Goal: Task Accomplishment & Management: Manage account settings

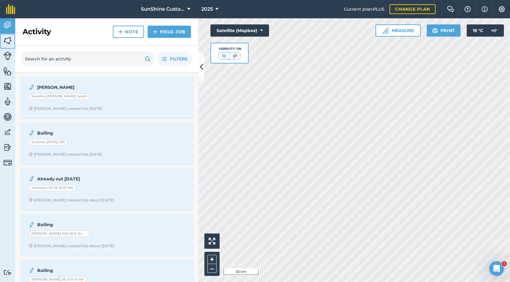
click at [12, 40] on img at bounding box center [7, 40] width 9 height 9
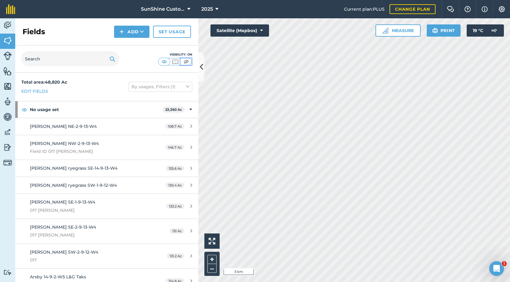
click at [184, 61] on img at bounding box center [186, 62] width 8 height 6
click at [176, 63] on img at bounding box center [175, 62] width 8 height 6
click at [186, 63] on img at bounding box center [186, 62] width 8 height 6
click at [165, 62] on img at bounding box center [164, 62] width 8 height 6
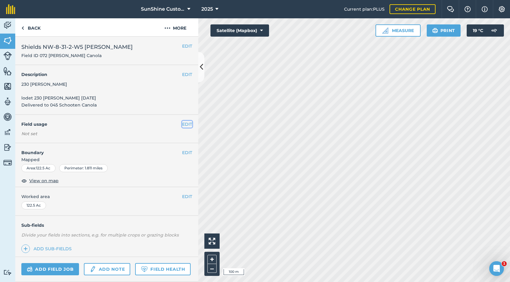
click at [182, 126] on button "EDIT" at bounding box center [187, 124] width 10 height 7
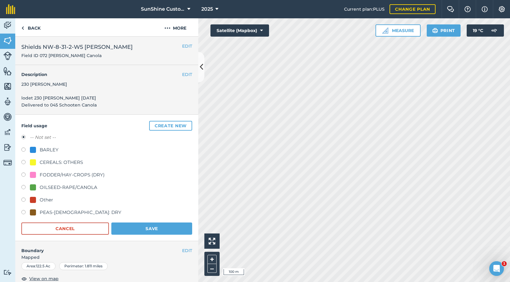
click at [25, 175] on label at bounding box center [25, 175] width 9 height 6
radio input "true"
radio input "false"
click at [149, 228] on button "Save" at bounding box center [151, 228] width 81 height 12
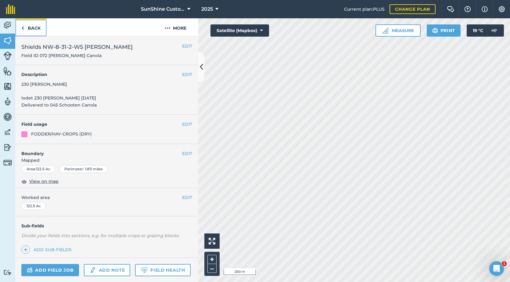
click at [34, 24] on link "Back" at bounding box center [30, 27] width 31 height 18
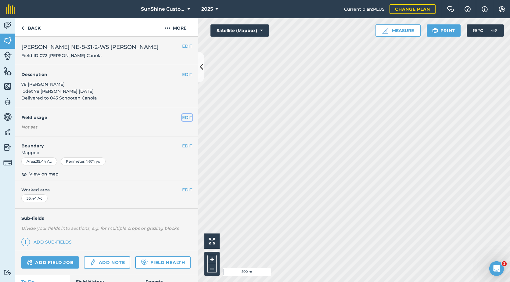
click at [182, 117] on button "EDIT" at bounding box center [187, 117] width 10 height 7
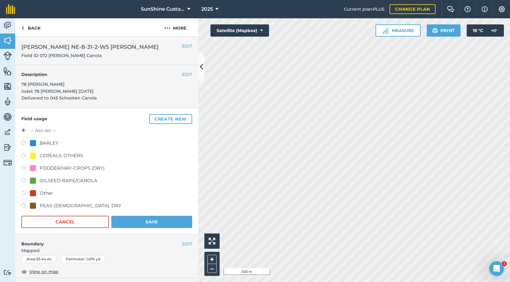
click at [31, 165] on div at bounding box center [33, 168] width 6 height 6
radio input "true"
radio input "false"
click at [124, 220] on button "Save" at bounding box center [151, 221] width 81 height 12
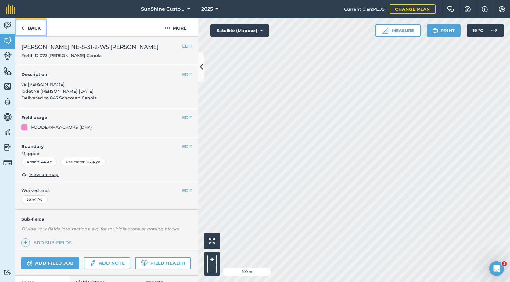
click at [34, 27] on link "Back" at bounding box center [30, 27] width 31 height 18
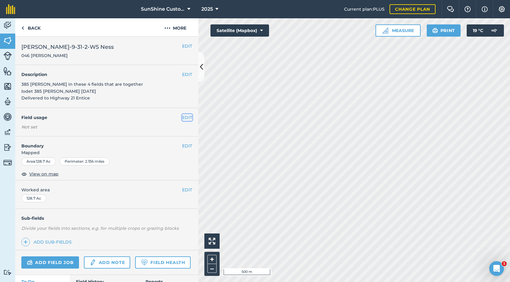
click at [182, 117] on button "EDIT" at bounding box center [187, 117] width 10 height 7
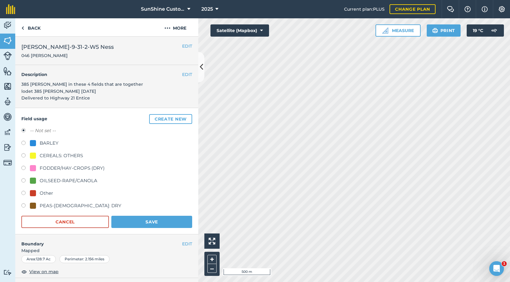
click at [52, 167] on div "FODDER/HAY-CROPS (DRY)" at bounding box center [72, 167] width 65 height 7
radio input "true"
radio input "false"
click at [138, 220] on button "Save" at bounding box center [151, 221] width 81 height 12
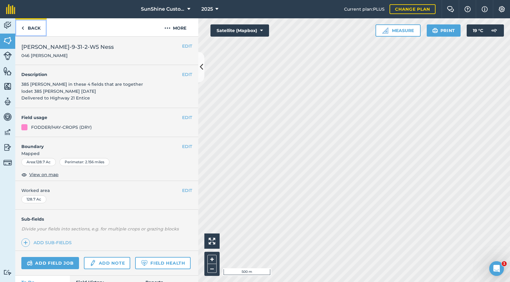
click at [24, 29] on link "Back" at bounding box center [30, 27] width 31 height 18
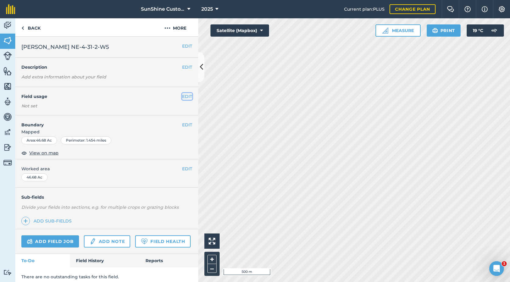
click at [182, 96] on button "EDIT" at bounding box center [187, 96] width 10 height 7
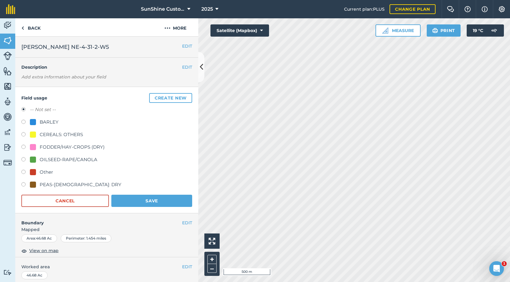
click at [54, 147] on div "FODDER/HAY-CROPS (DRY)" at bounding box center [72, 146] width 65 height 7
radio input "true"
radio input "false"
click at [176, 202] on button "Save" at bounding box center [151, 200] width 81 height 12
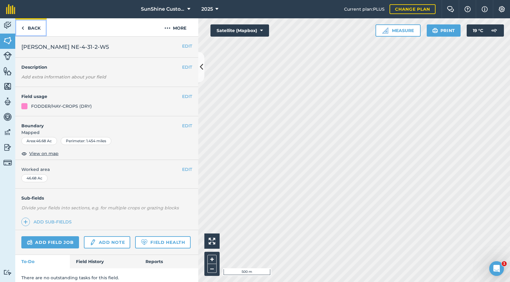
click at [28, 25] on link "Back" at bounding box center [30, 27] width 31 height 18
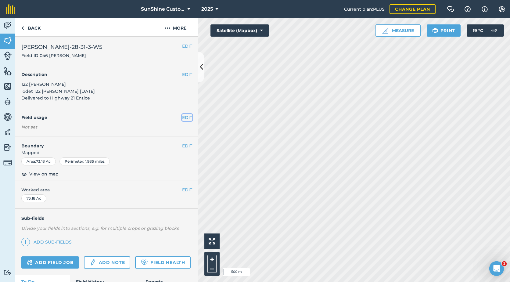
click at [182, 123] on div "EDIT Field usage Not set" at bounding box center [106, 122] width 183 height 28
click at [182, 116] on button "EDIT" at bounding box center [187, 117] width 10 height 7
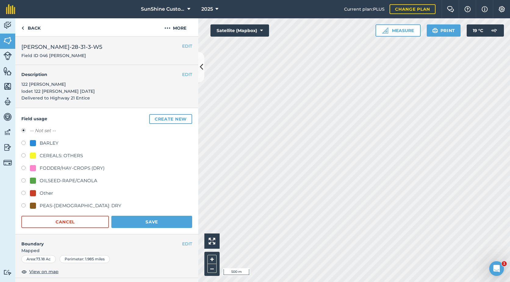
click at [43, 169] on div "FODDER/HAY-CROPS (DRY)" at bounding box center [72, 167] width 65 height 7
radio input "true"
radio input "false"
click at [124, 221] on button "Save" at bounding box center [151, 221] width 81 height 12
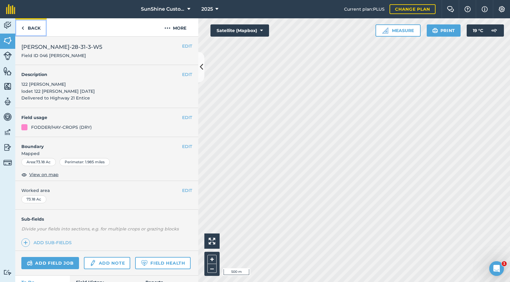
click at [36, 26] on link "Back" at bounding box center [30, 27] width 31 height 18
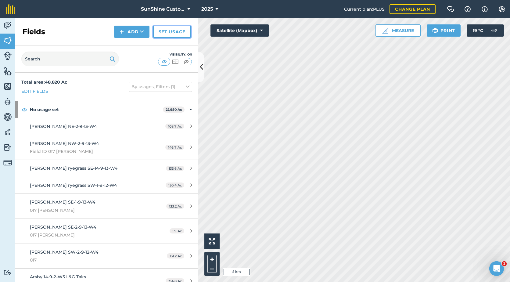
click at [184, 32] on link "Set usage" at bounding box center [172, 32] width 38 height 12
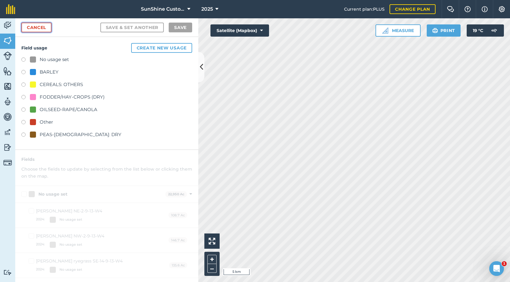
click at [29, 27] on link "Cancel" at bounding box center [36, 28] width 30 height 10
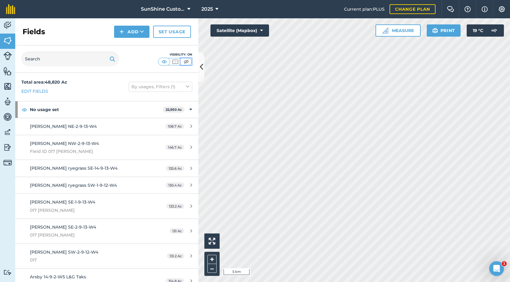
click at [184, 61] on img at bounding box center [186, 62] width 8 height 6
click at [137, 28] on button "Add" at bounding box center [131, 32] width 35 height 12
click at [131, 47] on link "Draw" at bounding box center [132, 45] width 34 height 13
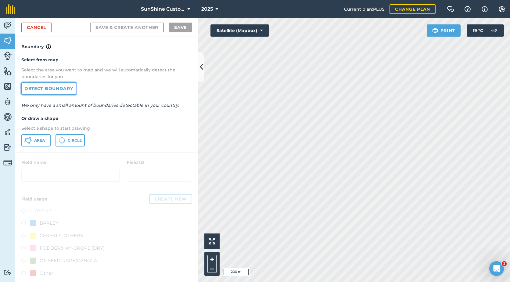
click at [47, 92] on link "Detect boundary" at bounding box center [48, 88] width 55 height 12
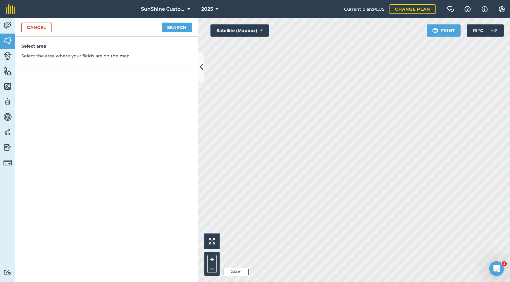
click at [178, 22] on div "Cancel Search" at bounding box center [106, 27] width 183 height 18
click at [178, 25] on button "Search" at bounding box center [177, 28] width 30 height 10
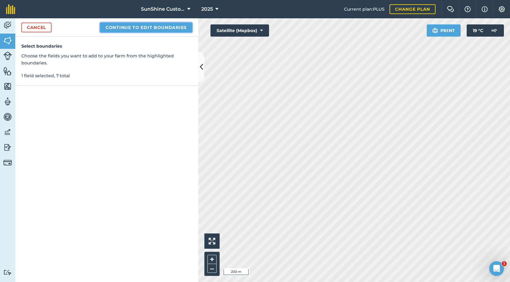
click at [162, 27] on button "Continue to edit boundaries" at bounding box center [146, 28] width 92 height 10
click at [149, 27] on button "Continue to name fields" at bounding box center [152, 28] width 79 height 10
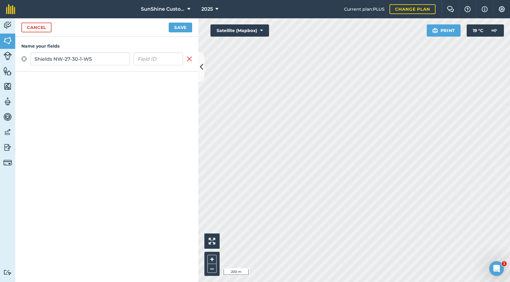
type input "Shields NW-27-30-1-W5"
click at [183, 26] on button "Save" at bounding box center [180, 28] width 23 height 10
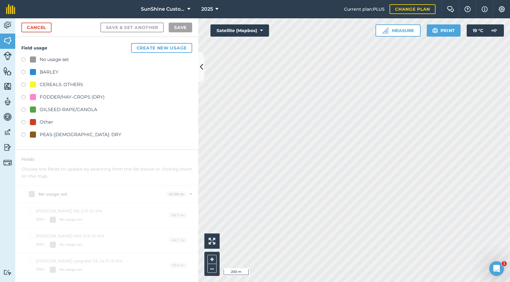
click at [25, 98] on label at bounding box center [25, 98] width 9 height 6
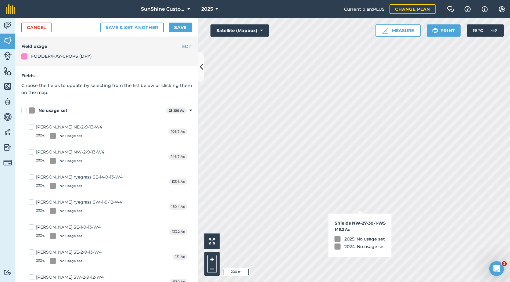
checkbox input "true"
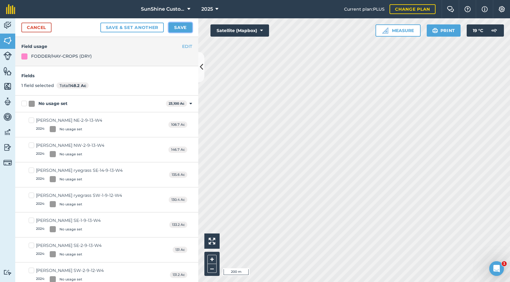
click at [182, 28] on button "Save" at bounding box center [180, 28] width 23 height 10
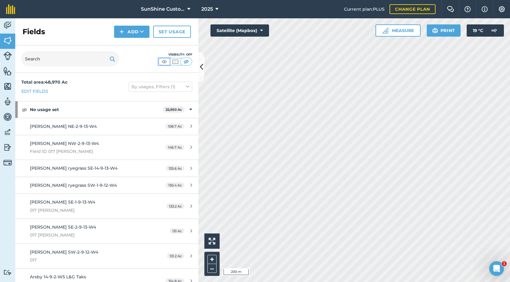
click at [165, 62] on img at bounding box center [164, 62] width 8 height 6
click at [186, 60] on img at bounding box center [186, 62] width 8 height 6
click at [164, 63] on img at bounding box center [164, 62] width 8 height 6
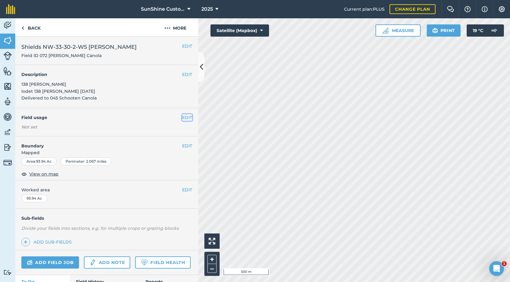
click at [183, 117] on button "EDIT" at bounding box center [187, 117] width 10 height 7
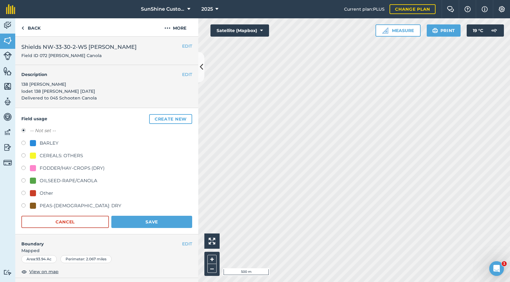
click at [30, 168] on div at bounding box center [33, 168] width 6 height 6
radio input "true"
radio input "false"
click at [121, 223] on button "Save" at bounding box center [151, 221] width 81 height 12
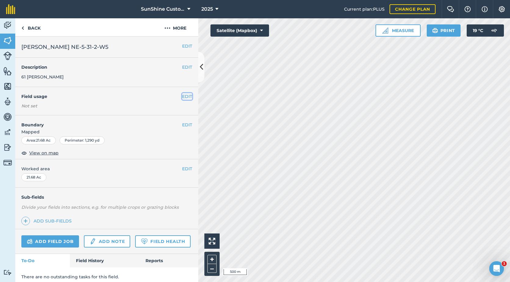
click at [182, 95] on button "EDIT" at bounding box center [187, 96] width 10 height 7
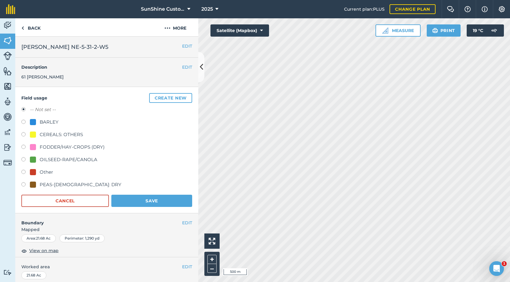
click at [41, 145] on div "FODDER/HAY-CROPS (DRY)" at bounding box center [72, 146] width 65 height 7
radio input "true"
radio input "false"
drag, startPoint x: 126, startPoint y: 201, endPoint x: 160, endPoint y: 192, distance: 35.3
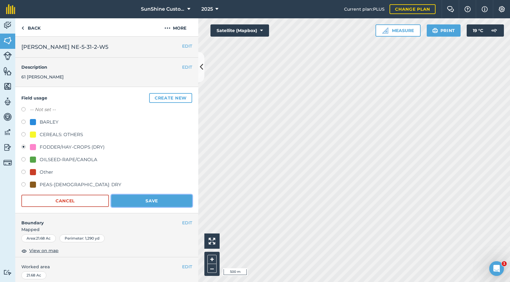
click at [128, 201] on button "Save" at bounding box center [151, 200] width 81 height 12
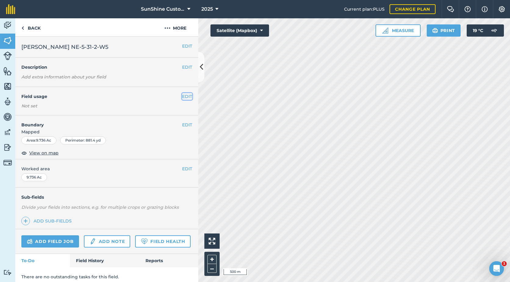
click at [182, 98] on button "EDIT" at bounding box center [187, 96] width 10 height 7
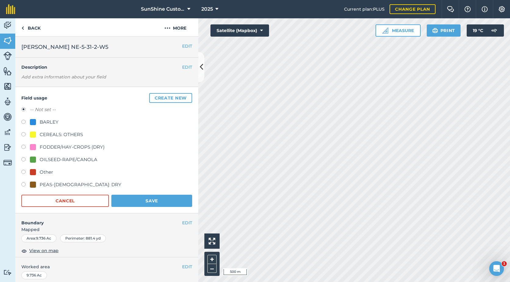
click at [60, 147] on div "FODDER/HAY-CROPS (DRY)" at bounding box center [72, 146] width 65 height 7
radio input "true"
radio input "false"
click at [146, 202] on button "Save" at bounding box center [151, 200] width 81 height 12
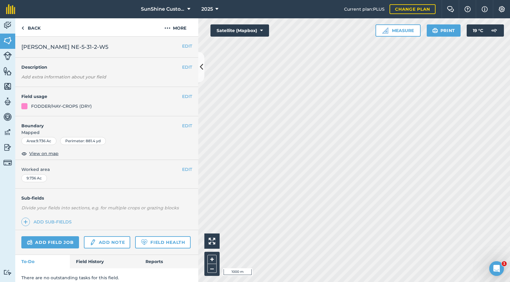
click at [299, 281] on html "SunShine Custom Farming LTD. 2025 Current plan : PLUS Change plan Farm Chat Hel…" at bounding box center [255, 141] width 510 height 282
click at [30, 27] on link "Back" at bounding box center [30, 27] width 31 height 18
click at [34, 23] on link "Back" at bounding box center [30, 27] width 31 height 18
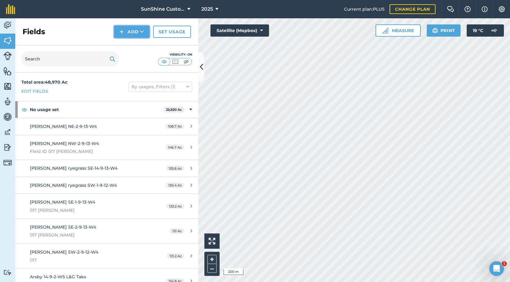
click at [133, 32] on button "Add" at bounding box center [131, 32] width 35 height 12
click at [136, 47] on link "Draw" at bounding box center [132, 45] width 34 height 13
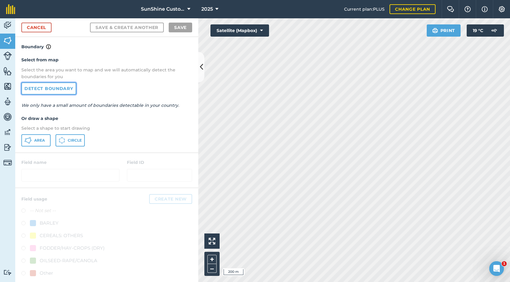
click at [59, 88] on link "Detect boundary" at bounding box center [48, 88] width 55 height 12
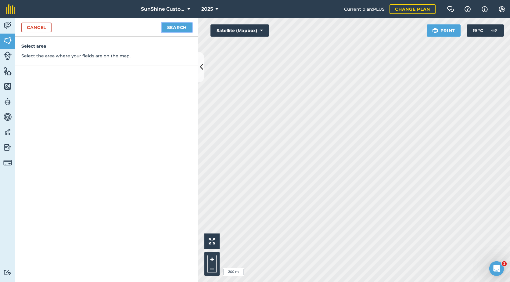
click at [186, 28] on button "Search" at bounding box center [177, 28] width 30 height 10
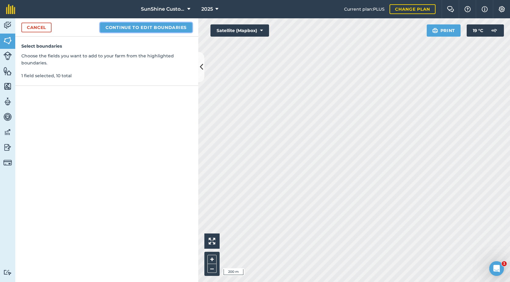
click at [129, 29] on button "Continue to edit boundaries" at bounding box center [146, 28] width 92 height 10
click at [137, 30] on button "Continue to name fields" at bounding box center [152, 28] width 79 height 10
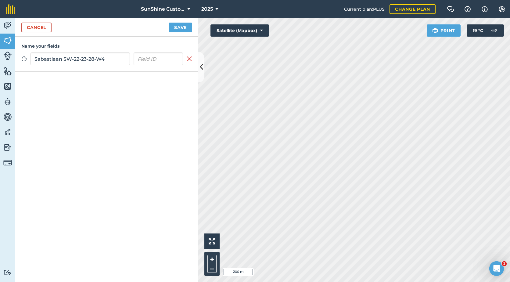
type input "Sabastiaan SW-22-23-28-W4"
click at [186, 26] on button "Save" at bounding box center [180, 28] width 23 height 10
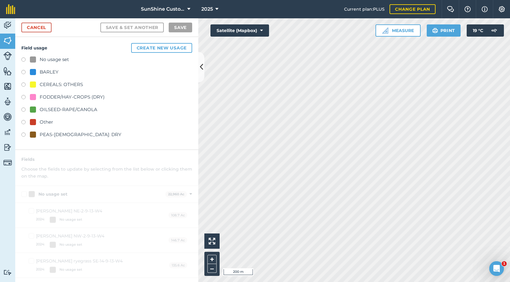
click at [43, 97] on div "FODDER/HAY-CROPS (DRY)" at bounding box center [72, 96] width 65 height 7
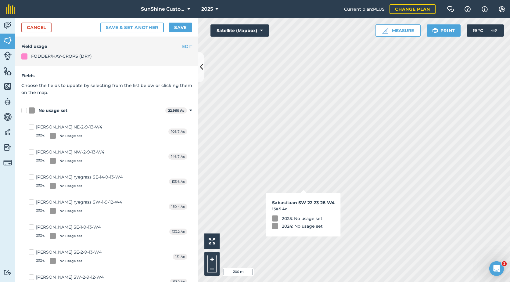
checkbox input "true"
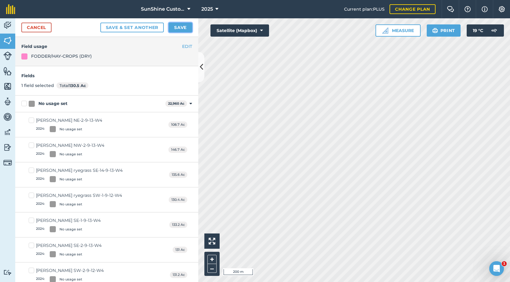
click at [185, 28] on button "Save" at bounding box center [180, 28] width 23 height 10
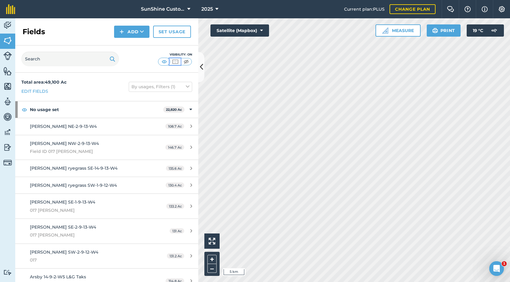
click at [175, 61] on img at bounding box center [175, 62] width 8 height 6
click at [166, 61] on img at bounding box center [164, 62] width 8 height 6
click at [261, 29] on icon at bounding box center [261, 30] width 3 height 6
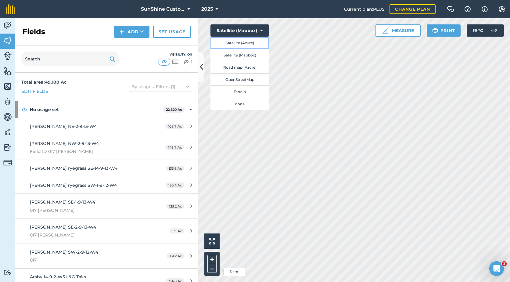
click at [237, 44] on button "Satellite (Azure)" at bounding box center [239, 43] width 59 height 12
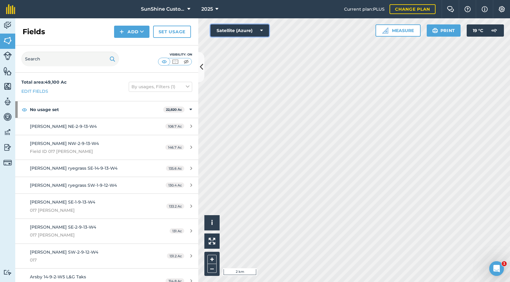
click at [262, 33] on icon at bounding box center [261, 30] width 3 height 6
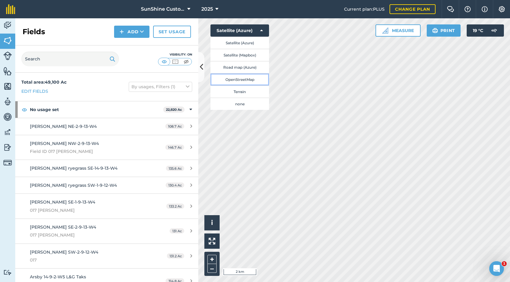
click at [241, 78] on button "OpenStreetMap" at bounding box center [239, 79] width 59 height 12
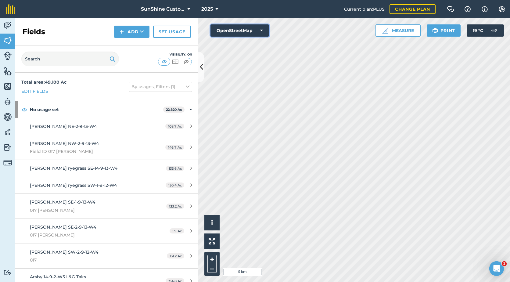
click at [254, 32] on button "OpenStreetMap" at bounding box center [239, 30] width 59 height 12
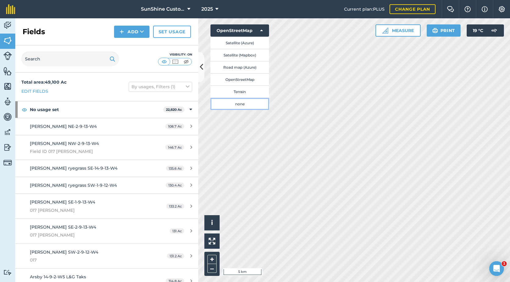
click at [243, 105] on button "none" at bounding box center [239, 104] width 59 height 12
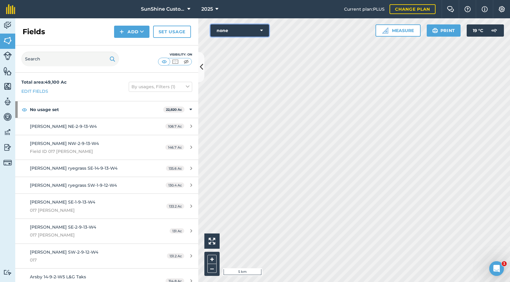
click at [257, 28] on button "none" at bounding box center [239, 30] width 59 height 12
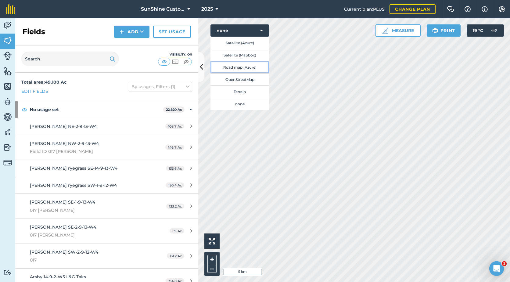
click at [244, 67] on button "Road map (Azure)" at bounding box center [239, 67] width 59 height 12
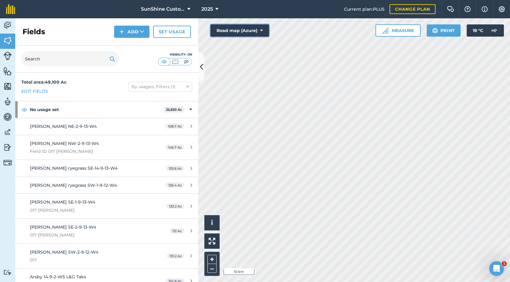
click at [262, 32] on icon at bounding box center [261, 30] width 3 height 6
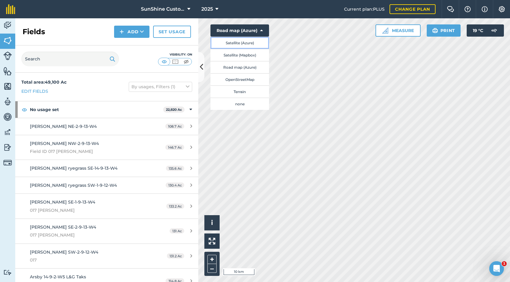
click at [245, 44] on button "Satellite (Azure)" at bounding box center [239, 43] width 59 height 12
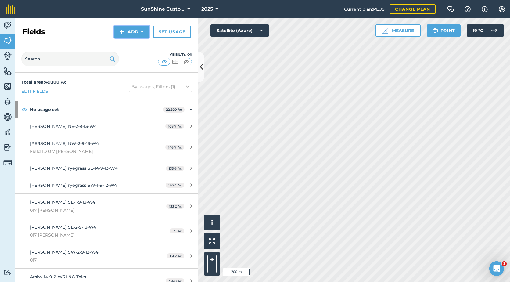
click at [130, 34] on button "Add" at bounding box center [131, 32] width 35 height 12
click at [129, 47] on link "Draw" at bounding box center [132, 45] width 34 height 13
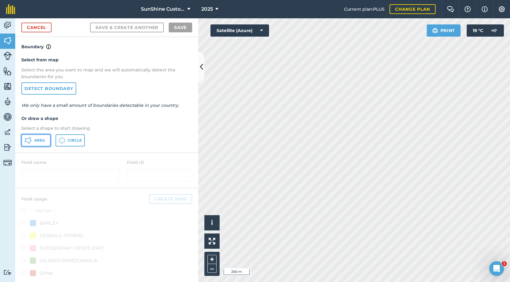
click at [43, 140] on span "Area" at bounding box center [39, 140] width 11 height 5
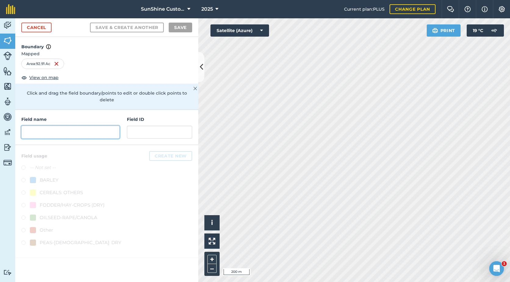
click at [58, 126] on input "text" at bounding box center [70, 132] width 98 height 13
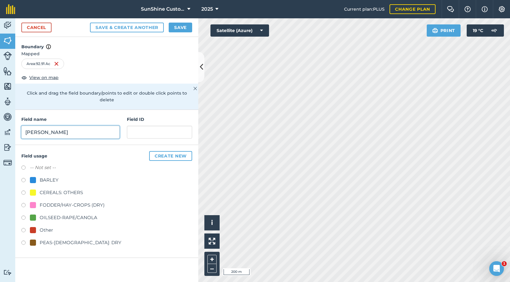
type input "[PERSON_NAME]"
click at [24, 203] on label at bounding box center [25, 206] width 9 height 6
radio input "true"
click at [69, 129] on input "[PERSON_NAME]" at bounding box center [70, 132] width 98 height 13
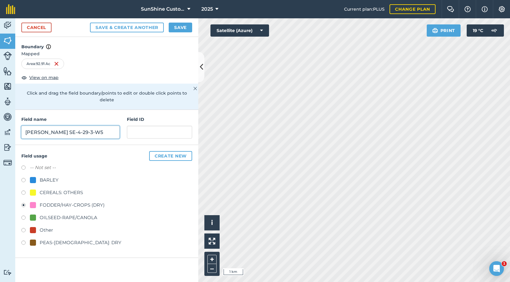
type input "[PERSON_NAME] SE-4-29-3-W5"
click at [178, 28] on button "Save" at bounding box center [180, 28] width 23 height 10
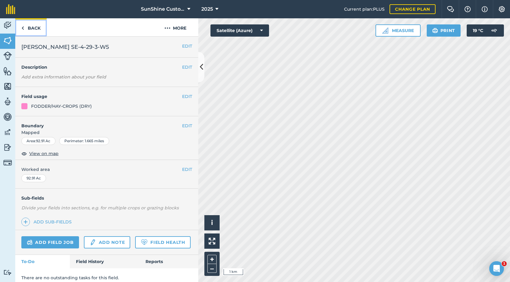
click at [35, 28] on link "Back" at bounding box center [30, 27] width 31 height 18
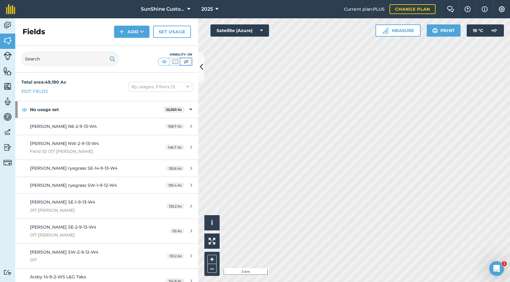
click at [188, 61] on img at bounding box center [186, 62] width 8 height 6
click at [257, 33] on button "Satellite (Azure)" at bounding box center [239, 30] width 59 height 12
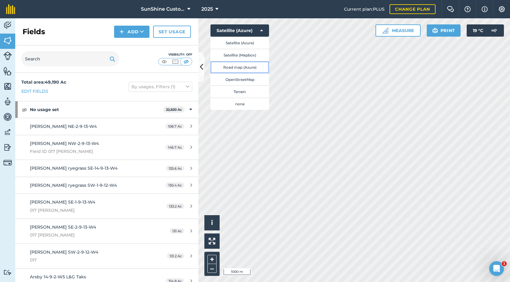
click at [246, 68] on button "Road map (Azure)" at bounding box center [239, 67] width 59 height 12
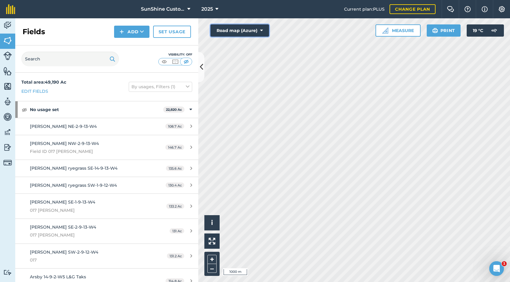
click at [264, 34] on button "Road map (Azure)" at bounding box center [239, 30] width 59 height 12
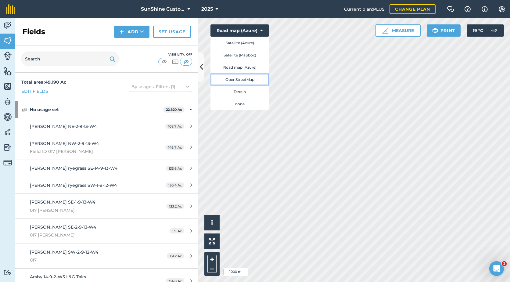
click at [252, 78] on button "OpenStreetMap" at bounding box center [239, 79] width 59 height 12
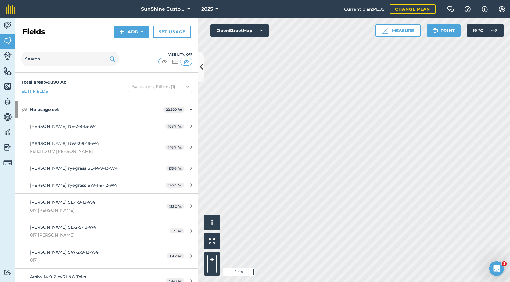
click at [183, 123] on div "Activity Fields Livestock Features Maps Team Vehicles Data Reporting Billing Tu…" at bounding box center [255, 149] width 510 height 263
click at [252, 31] on button "OpenStreetMap" at bounding box center [239, 30] width 59 height 12
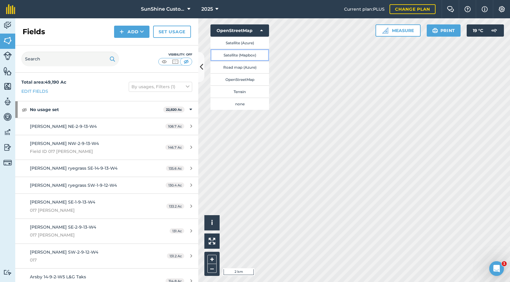
click at [250, 55] on button "Satellite (Mapbox)" at bounding box center [239, 55] width 59 height 12
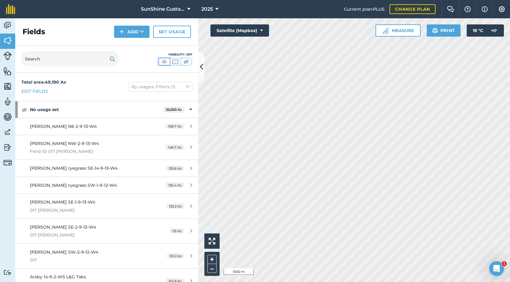
click at [166, 62] on img at bounding box center [164, 62] width 8 height 6
click at [144, 34] on button "Add" at bounding box center [131, 32] width 35 height 12
click at [138, 46] on link "Draw" at bounding box center [132, 45] width 34 height 13
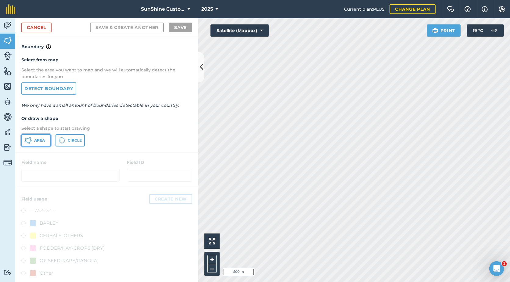
click at [42, 139] on span "Area" at bounding box center [39, 140] width 11 height 5
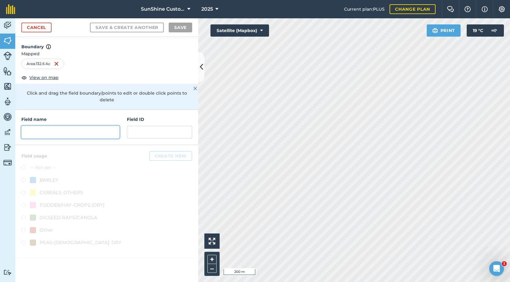
click at [51, 126] on input "text" at bounding box center [70, 132] width 98 height 13
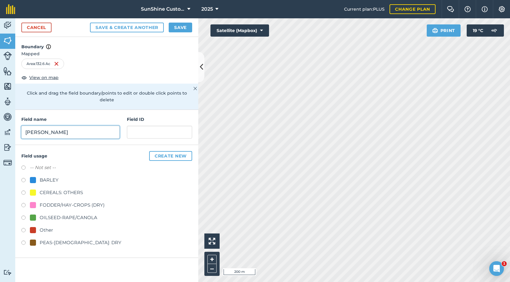
type input "[PERSON_NAME]"
click at [31, 27] on link "Cancel" at bounding box center [36, 28] width 30 height 10
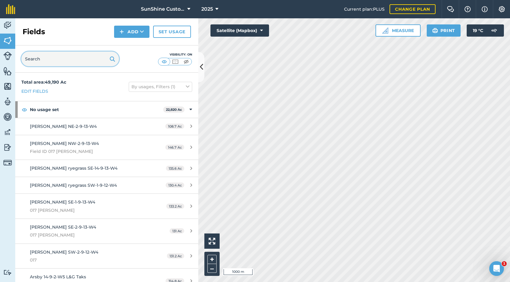
click at [95, 62] on input "text" at bounding box center [70, 58] width 98 height 15
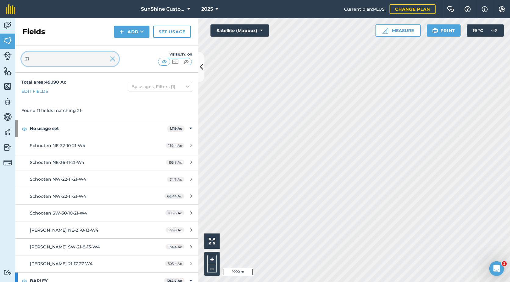
type input "2"
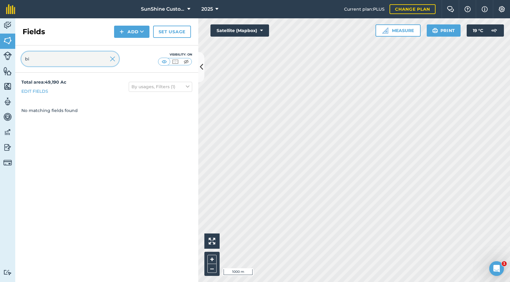
type input "b"
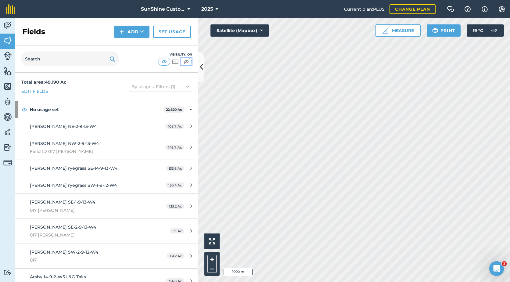
drag, startPoint x: 186, startPoint y: 60, endPoint x: 191, endPoint y: 64, distance: 6.5
click at [186, 60] on img at bounding box center [186, 62] width 8 height 6
click at [125, 34] on button "Add" at bounding box center [131, 32] width 35 height 12
click at [121, 47] on link "Draw" at bounding box center [132, 45] width 34 height 13
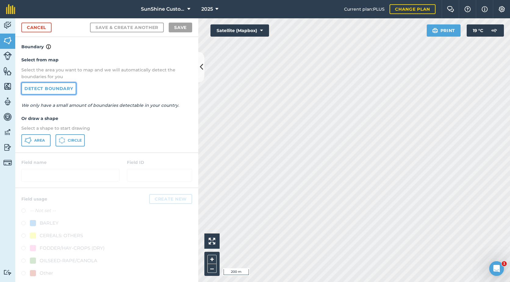
click at [48, 92] on link "Detect boundary" at bounding box center [48, 88] width 55 height 12
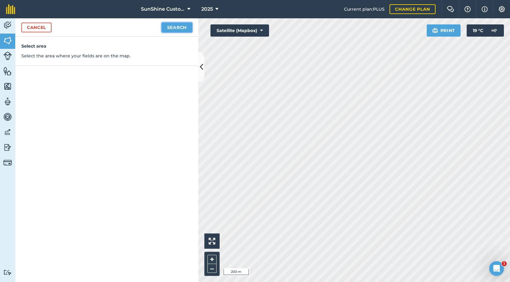
click at [184, 31] on button "Search" at bounding box center [177, 28] width 30 height 10
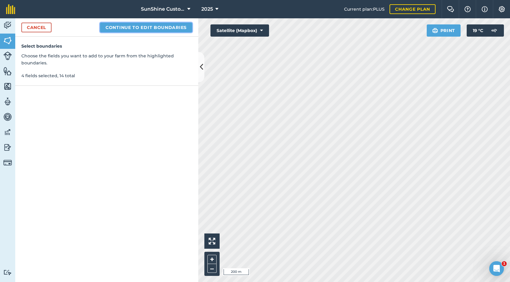
click at [154, 28] on button "Continue to edit boundaries" at bounding box center [146, 28] width 92 height 10
click at [154, 28] on button "Continue to name fields" at bounding box center [152, 28] width 79 height 10
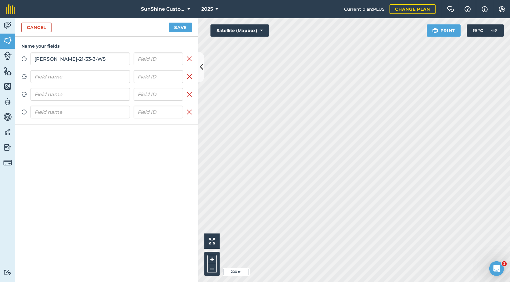
drag, startPoint x: 99, startPoint y: 61, endPoint x: 24, endPoint y: 59, distance: 75.0
click at [24, 59] on div "Zoom to field [PERSON_NAME]-21-33-3-W5 Remove field" at bounding box center [106, 58] width 171 height 13
type input "[PERSON_NAME]-21-33-3-W5"
click at [86, 77] on input "text" at bounding box center [79, 76] width 99 height 13
paste input "[PERSON_NAME]-21-33-3-W5"
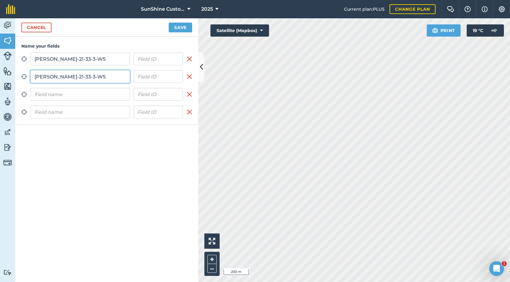
type input "[PERSON_NAME]-21-33-3-W5"
click at [84, 95] on input "text" at bounding box center [79, 94] width 99 height 13
paste input "[PERSON_NAME]-21-33-3-W5"
type input "[PERSON_NAME]-21-33-3-W5"
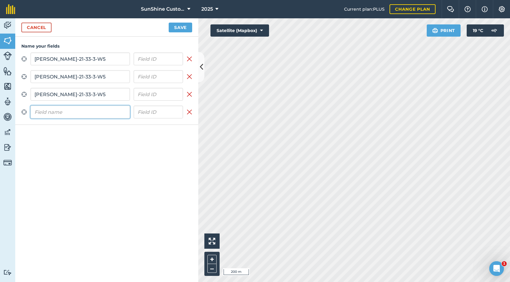
click at [81, 112] on input "text" at bounding box center [79, 111] width 99 height 13
paste input "[PERSON_NAME]-21-33-3-W5"
type input "[PERSON_NAME]-21-33-3-W5"
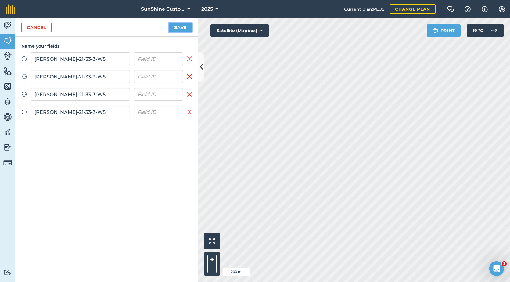
click at [179, 28] on button "Save" at bounding box center [180, 28] width 23 height 10
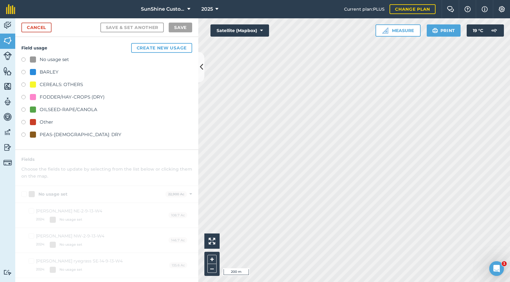
click at [57, 97] on div "FODDER/HAY-CROPS (DRY)" at bounding box center [72, 96] width 65 height 7
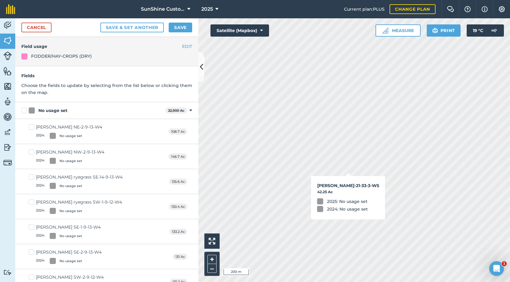
checkbox input "true"
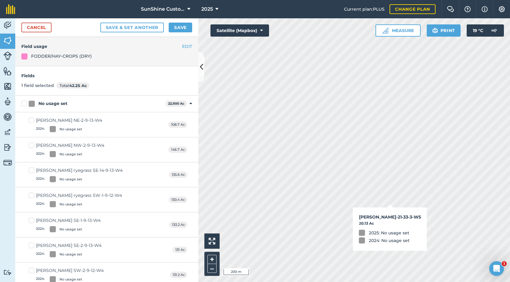
checkbox input "true"
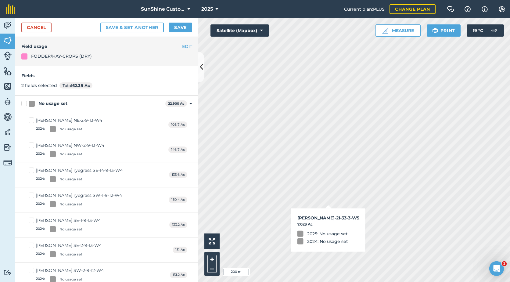
checkbox input "true"
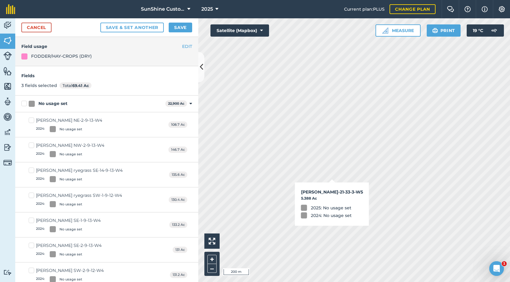
checkbox input "true"
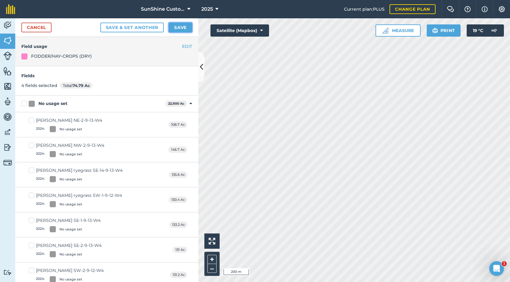
click at [177, 25] on button "Save" at bounding box center [180, 28] width 23 height 10
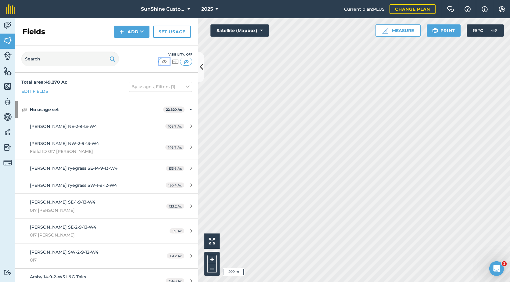
click at [163, 62] on img at bounding box center [164, 62] width 8 height 6
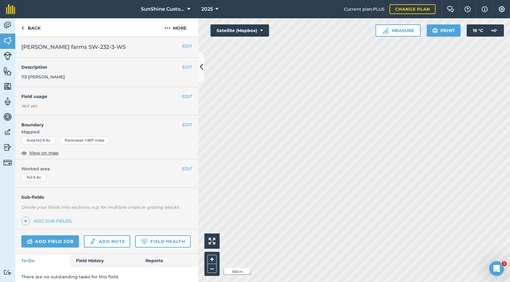
click at [76, 46] on span "[PERSON_NAME] farms SW-232-3-W5" at bounding box center [73, 47] width 104 height 9
click at [182, 44] on button "EDIT" at bounding box center [187, 46] width 10 height 7
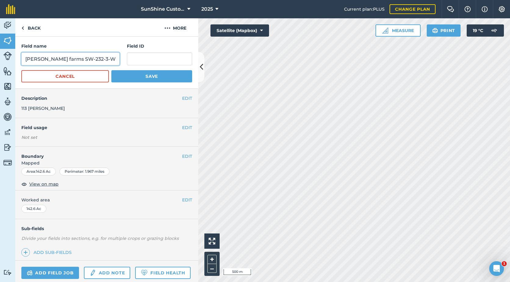
click at [74, 59] on input "[PERSON_NAME] farms SW-232-3-W5" at bounding box center [70, 58] width 98 height 13
type input "[PERSON_NAME] farms SW-2-32-3-W5"
click at [182, 127] on button "EDIT" at bounding box center [187, 127] width 10 height 7
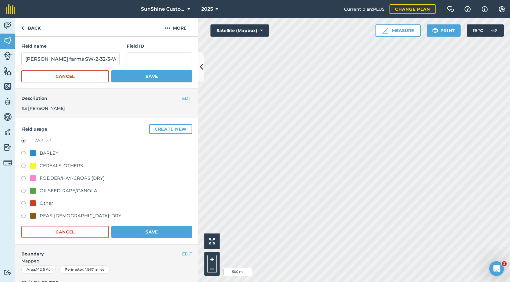
click at [33, 177] on div at bounding box center [33, 178] width 6 height 6
radio input "true"
radio input "false"
click at [153, 233] on button "Save" at bounding box center [151, 231] width 81 height 12
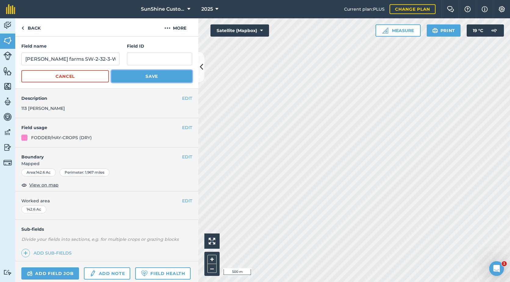
click at [151, 77] on button "Save" at bounding box center [151, 76] width 81 height 12
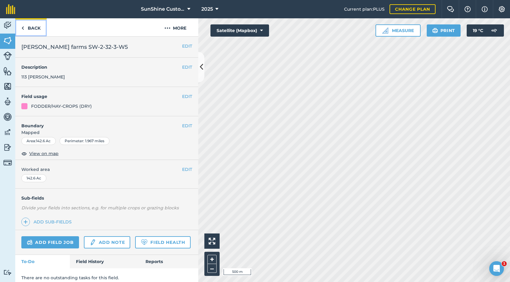
drag, startPoint x: 34, startPoint y: 28, endPoint x: 198, endPoint y: 64, distance: 167.8
click at [34, 28] on link "Back" at bounding box center [30, 27] width 31 height 18
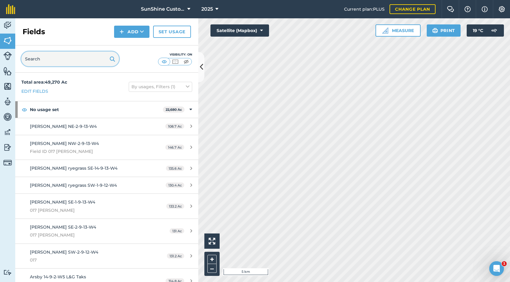
click at [50, 59] on input "text" at bounding box center [70, 58] width 98 height 15
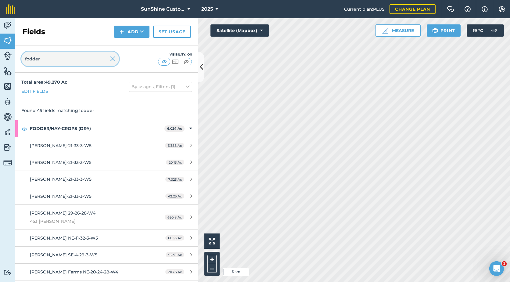
type input "fodder"
drag, startPoint x: 112, startPoint y: 61, endPoint x: 92, endPoint y: 60, distance: 19.5
click at [112, 61] on img at bounding box center [112, 58] width 5 height 7
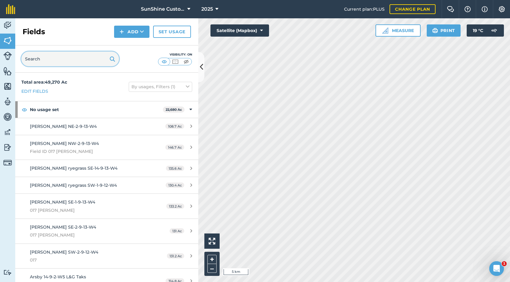
click at [65, 61] on input "text" at bounding box center [70, 58] width 98 height 15
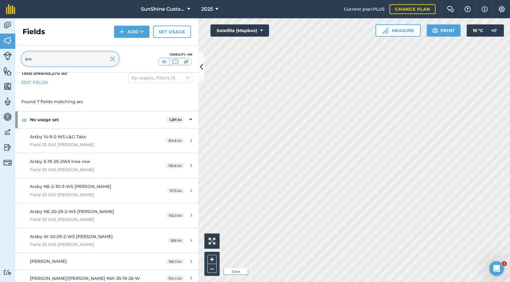
scroll to position [13, 0]
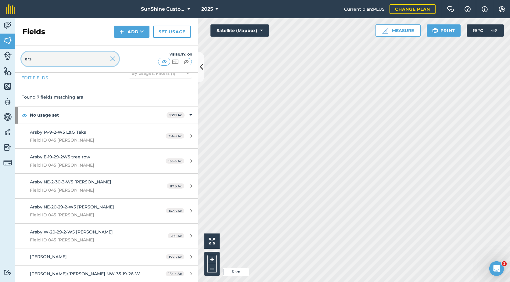
type input "ars"
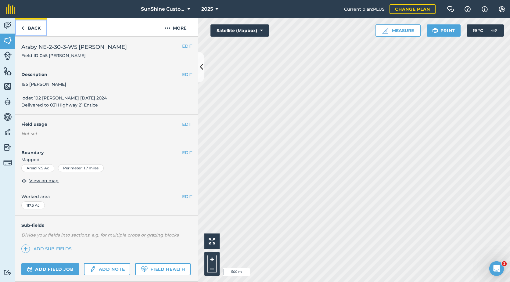
click at [31, 30] on link "Back" at bounding box center [30, 27] width 31 height 18
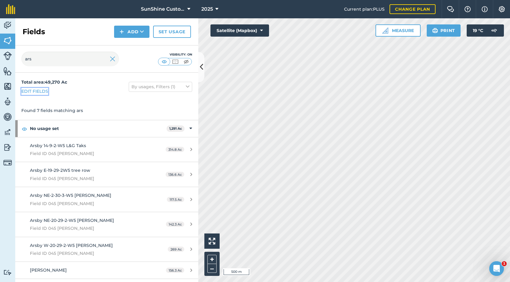
click at [46, 93] on link "Edit fields" at bounding box center [34, 91] width 27 height 7
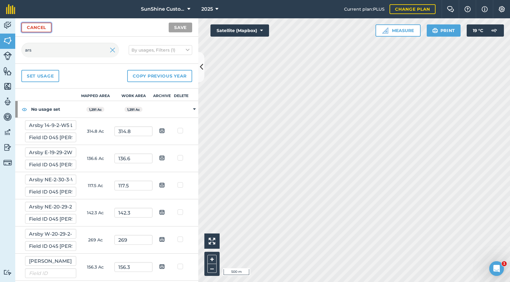
click at [27, 27] on link "Cancel" at bounding box center [36, 28] width 30 height 10
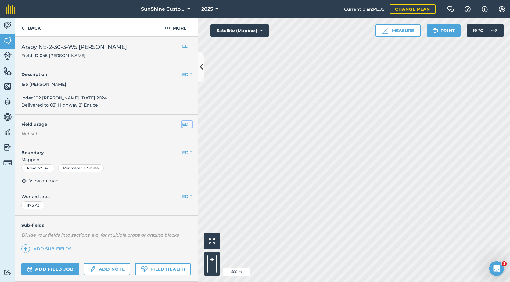
click at [182, 125] on button "EDIT" at bounding box center [187, 124] width 10 height 7
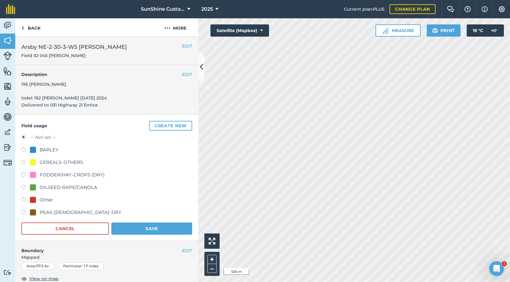
click at [61, 175] on div "FODDER/HAY-CROPS (DRY)" at bounding box center [72, 174] width 65 height 7
radio input "true"
radio input "false"
click at [133, 230] on button "Save" at bounding box center [151, 228] width 81 height 12
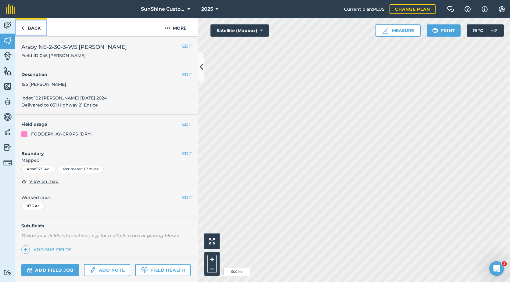
click at [32, 30] on link "Back" at bounding box center [30, 27] width 31 height 18
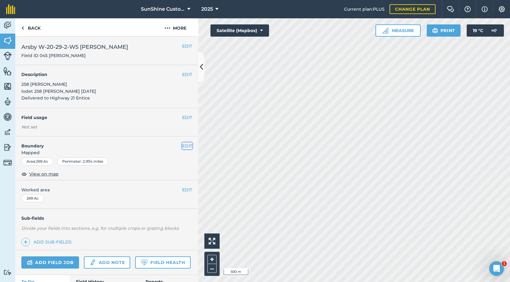
click at [185, 145] on button "EDIT" at bounding box center [187, 145] width 10 height 7
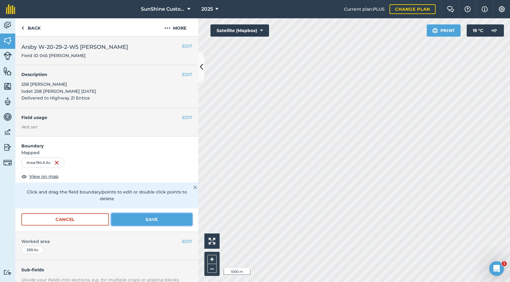
click at [165, 218] on button "Save" at bounding box center [151, 219] width 81 height 12
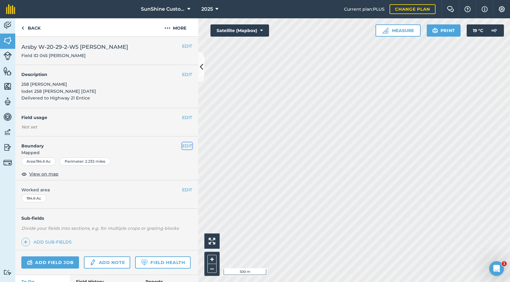
click at [182, 146] on button "EDIT" at bounding box center [187, 145] width 10 height 7
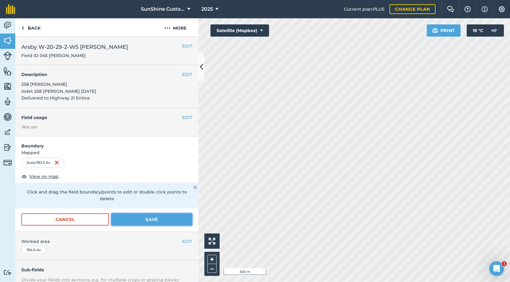
click at [161, 221] on button "Save" at bounding box center [151, 219] width 81 height 12
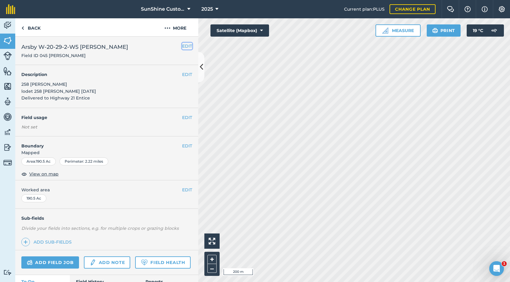
click at [182, 48] on button "EDIT" at bounding box center [187, 46] width 10 height 7
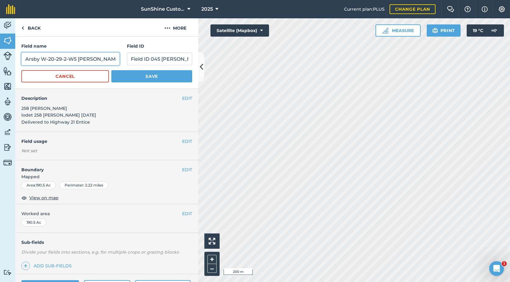
click at [41, 60] on input "Arsby W-20-29-2-W5 [PERSON_NAME]" at bounding box center [70, 58] width 98 height 13
type input "Arsby NW-20-29-2-W5 [PERSON_NAME]"
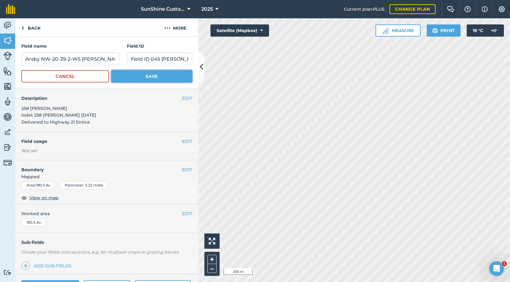
click at [125, 74] on button "Save" at bounding box center [151, 76] width 81 height 12
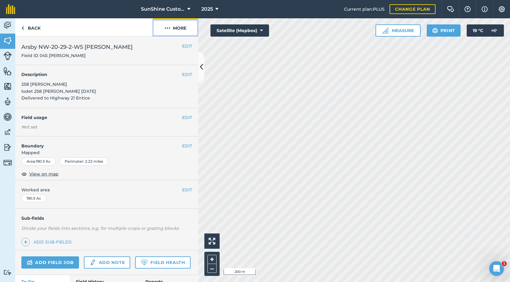
click at [174, 27] on button "More" at bounding box center [175, 27] width 46 height 18
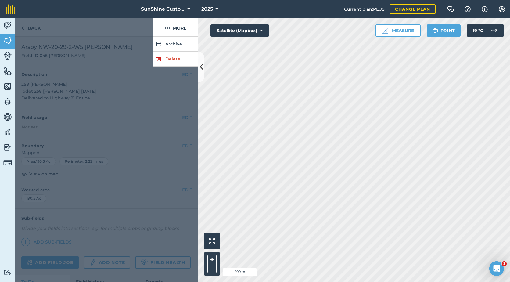
click at [110, 27] on div at bounding box center [83, 27] width 137 height 18
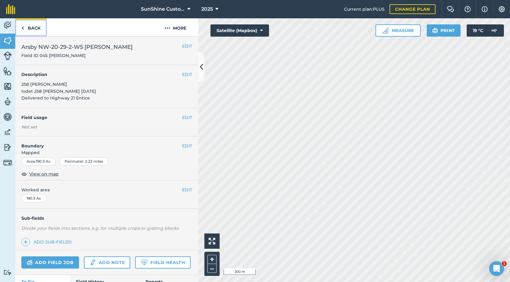
click at [36, 25] on link "Back" at bounding box center [30, 27] width 31 height 18
click at [30, 29] on link "Back" at bounding box center [30, 27] width 31 height 18
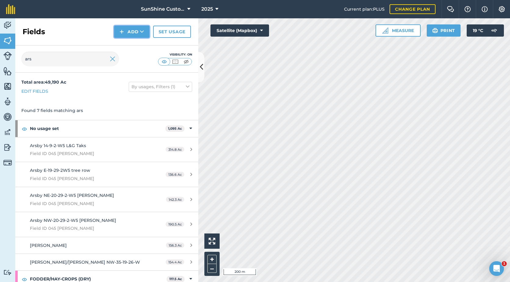
click at [122, 33] on img at bounding box center [121, 31] width 4 height 7
click at [133, 46] on link "Draw" at bounding box center [132, 45] width 34 height 13
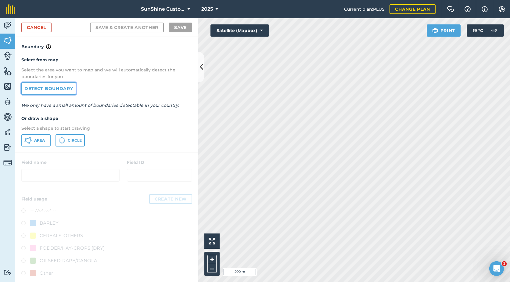
click at [48, 92] on link "Detect boundary" at bounding box center [48, 88] width 55 height 12
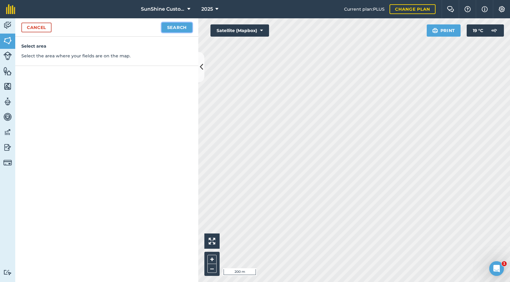
click at [173, 30] on button "Search" at bounding box center [177, 28] width 30 height 10
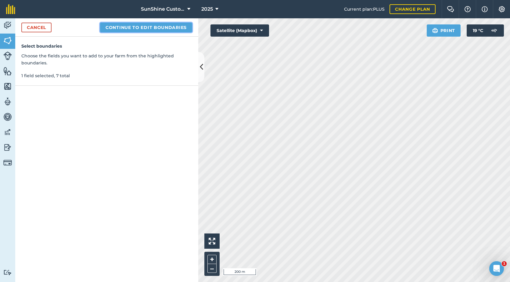
click at [154, 28] on button "Continue to edit boundaries" at bounding box center [146, 28] width 92 height 10
click at [144, 27] on button "Continue to name fields" at bounding box center [152, 28] width 79 height 10
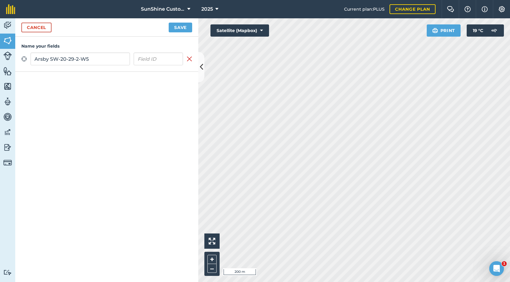
type input "Arsby SW-20-29-2-W5"
click at [176, 28] on button "Save" at bounding box center [180, 28] width 23 height 10
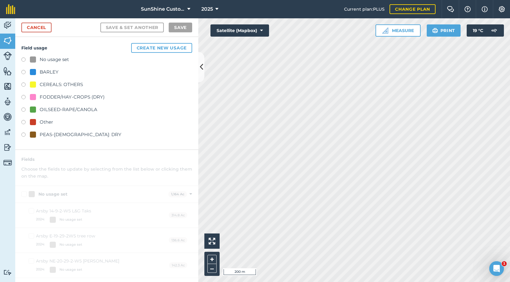
click at [57, 101] on div "FODDER/HAY-CROPS (DRY)" at bounding box center [106, 97] width 171 height 9
click at [63, 94] on div "No usage set BARLEY CEREALS: OTHERS FODDER/HAY-CROPS (DRY) OILSEED-RAPE/CANOLA …" at bounding box center [106, 98] width 171 height 84
click at [63, 96] on div "FODDER/HAY-CROPS (DRY)" at bounding box center [72, 96] width 65 height 7
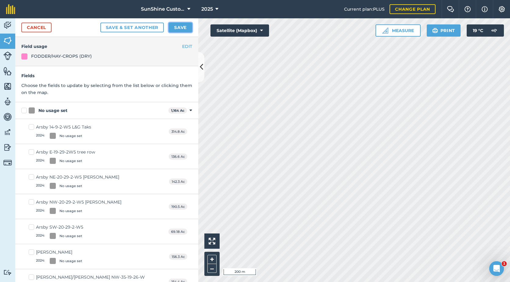
click at [178, 30] on button "Save" at bounding box center [180, 28] width 23 height 10
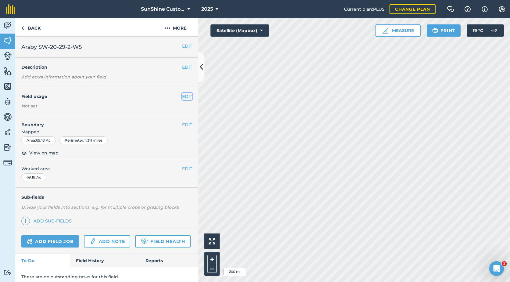
click at [182, 96] on button "EDIT" at bounding box center [187, 96] width 10 height 7
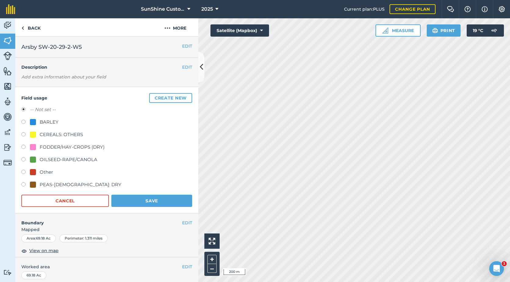
click at [43, 144] on div "FODDER/HAY-CROPS (DRY)" at bounding box center [72, 146] width 65 height 7
radio input "true"
radio input "false"
click at [130, 202] on button "Save" at bounding box center [151, 200] width 81 height 12
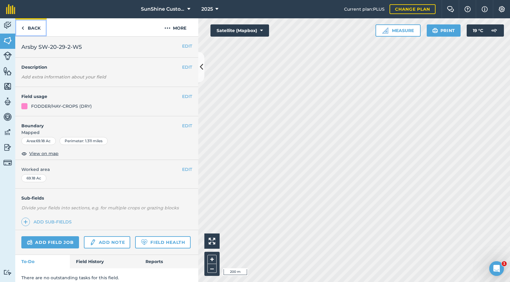
click at [36, 31] on link "Back" at bounding box center [30, 27] width 31 height 18
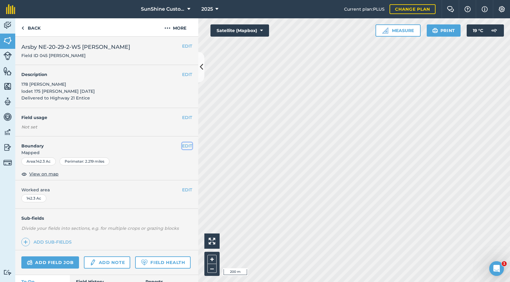
click at [184, 147] on button "EDIT" at bounding box center [187, 145] width 10 height 7
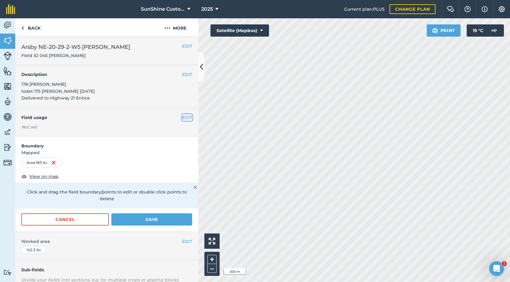
click at [182, 118] on button "EDIT" at bounding box center [187, 117] width 10 height 7
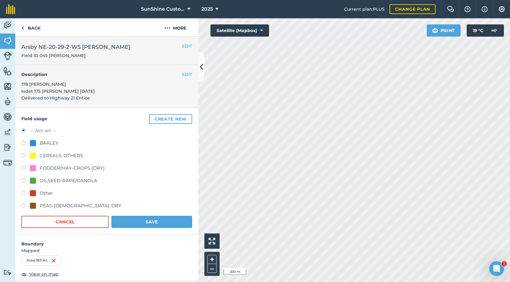
click at [38, 167] on div "FODDER/HAY-CROPS (DRY)" at bounding box center [67, 167] width 75 height 7
radio input "true"
radio input "false"
click at [125, 218] on button "Save" at bounding box center [151, 221] width 81 height 12
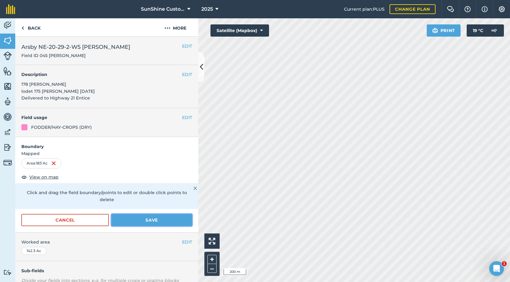
click at [154, 221] on button "Save" at bounding box center [151, 220] width 81 height 12
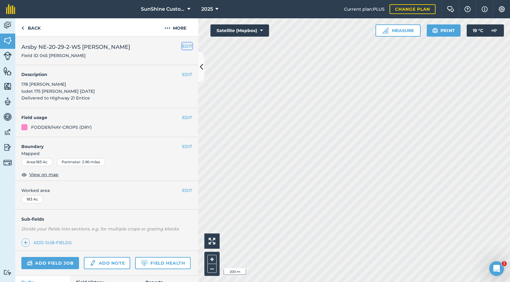
click at [182, 46] on button "EDIT" at bounding box center [187, 46] width 10 height 7
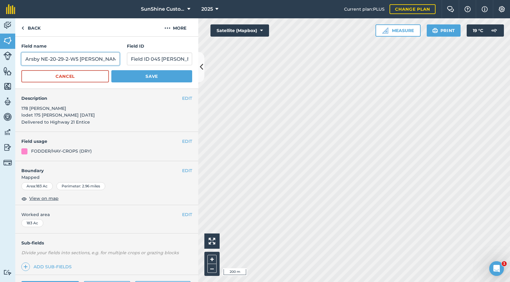
click at [44, 59] on input "Arsby NE-20-29-2-W5 [PERSON_NAME]" at bounding box center [70, 58] width 98 height 13
type input "[PERSON_NAME] E-20-29-2-W5 [PERSON_NAME]"
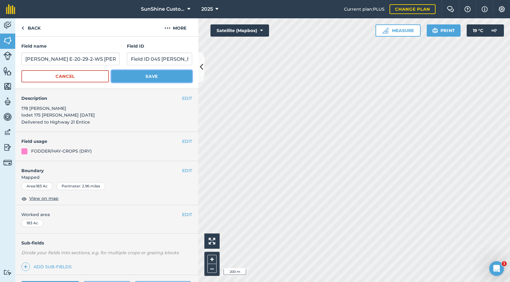
click at [137, 76] on button "Save" at bounding box center [151, 76] width 81 height 12
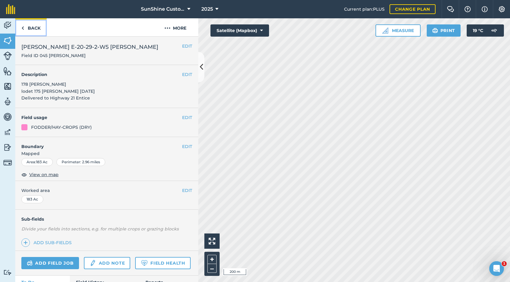
click at [28, 26] on link "Back" at bounding box center [30, 27] width 31 height 18
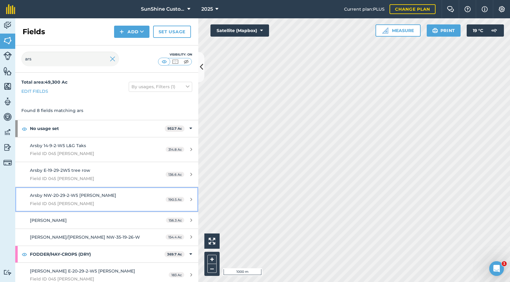
click at [103, 196] on div "Arsby NW-20-29-2-W5 [PERSON_NAME][GEOGRAPHIC_DATA] ID 045 [PERSON_NAME]" at bounding box center [87, 199] width 115 height 15
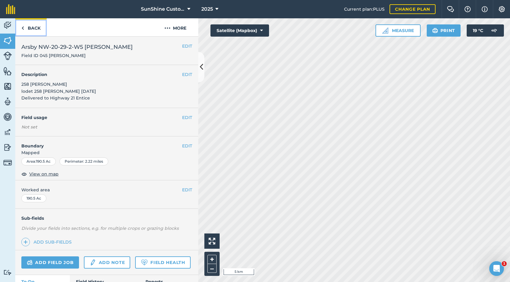
click at [24, 29] on link "Back" at bounding box center [30, 27] width 31 height 18
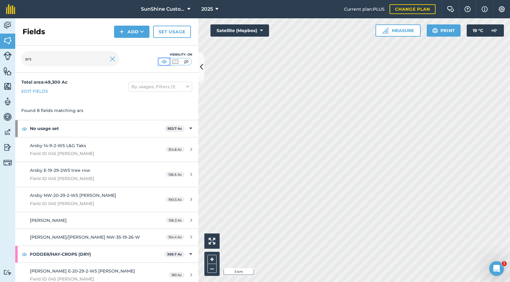
click at [164, 62] on img at bounding box center [164, 62] width 8 height 6
click at [113, 60] on img at bounding box center [112, 58] width 5 height 7
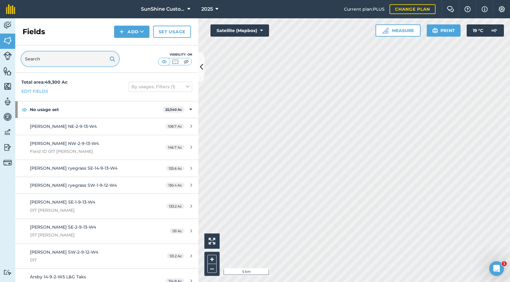
click at [35, 59] on input "text" at bounding box center [70, 58] width 98 height 15
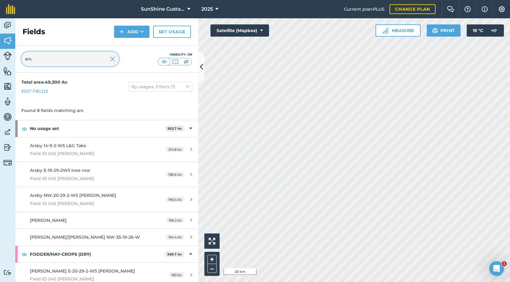
type input "ars"
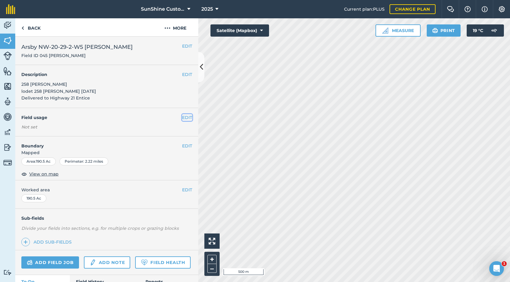
click at [182, 117] on button "EDIT" at bounding box center [187, 117] width 10 height 7
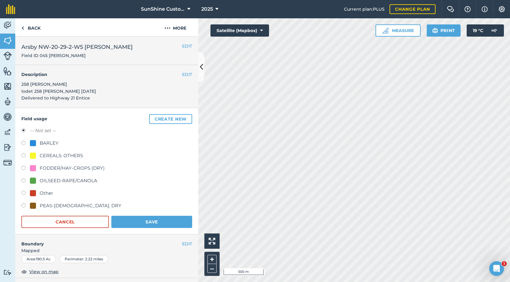
click at [31, 167] on div at bounding box center [33, 168] width 6 height 6
radio input "true"
radio input "false"
click at [126, 225] on button "Save" at bounding box center [151, 221] width 81 height 12
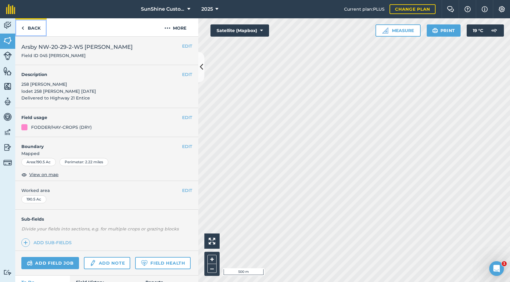
click at [27, 27] on link "Back" at bounding box center [30, 27] width 31 height 18
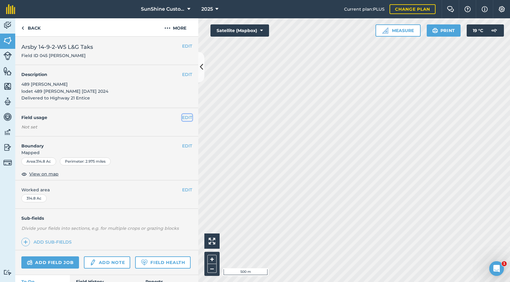
click at [186, 119] on button "EDIT" at bounding box center [187, 117] width 10 height 7
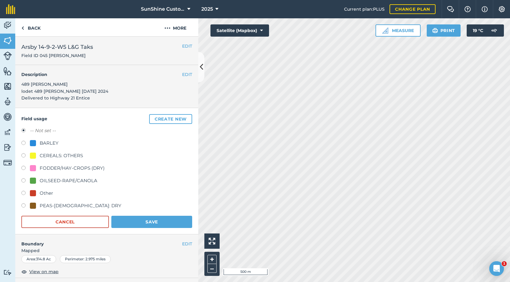
click at [62, 166] on div "FODDER/HAY-CROPS (DRY)" at bounding box center [72, 167] width 65 height 7
radio input "true"
radio input "false"
click at [143, 224] on button "Save" at bounding box center [151, 221] width 81 height 12
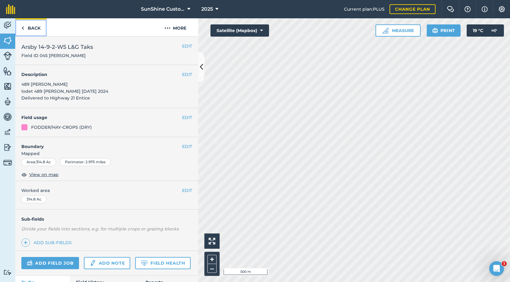
click at [24, 28] on link "Back" at bounding box center [30, 27] width 31 height 18
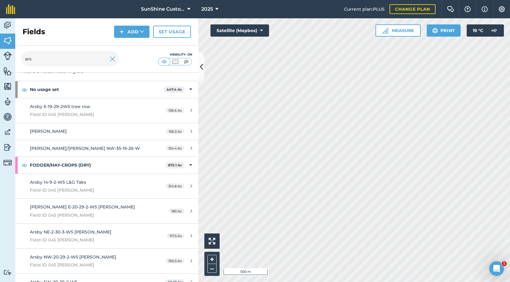
scroll to position [47, 0]
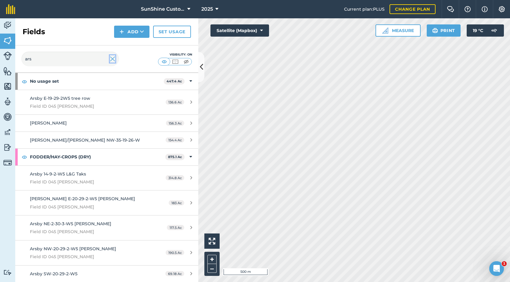
click at [110, 60] on img at bounding box center [112, 58] width 5 height 7
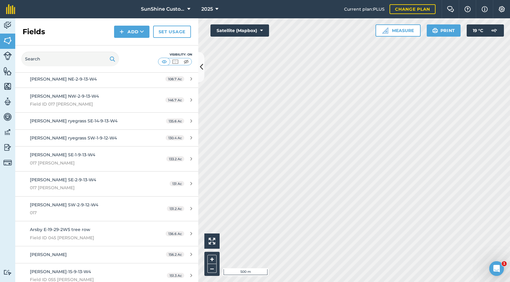
scroll to position [28, 0]
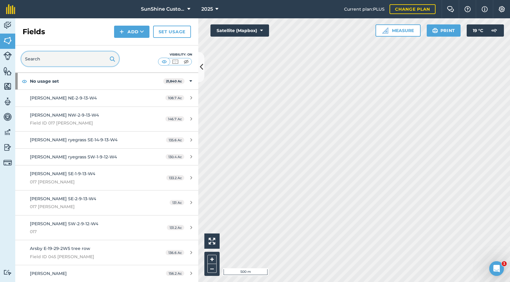
click at [61, 60] on input "text" at bounding box center [70, 58] width 98 height 15
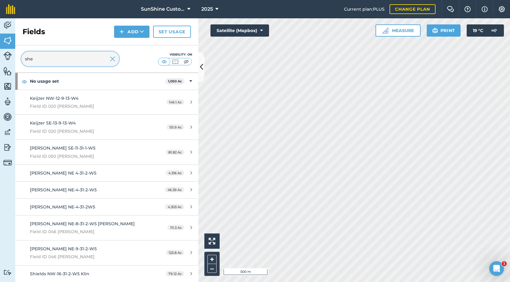
scroll to position [0, 0]
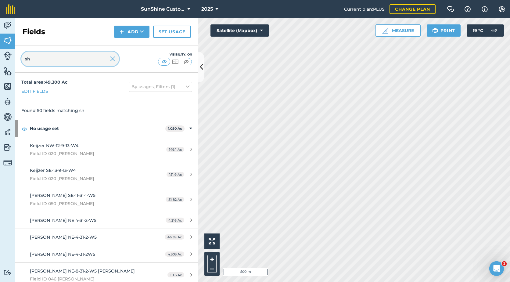
type input "s"
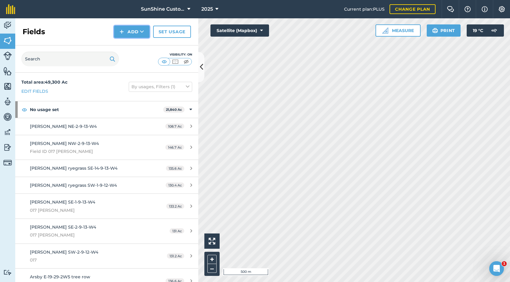
click at [139, 28] on button "Add" at bounding box center [131, 32] width 35 height 12
click at [134, 48] on link "Draw" at bounding box center [132, 45] width 34 height 13
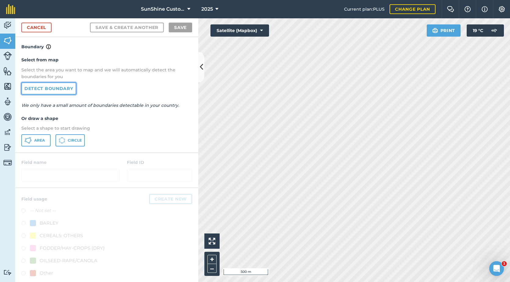
click at [62, 87] on link "Detect boundary" at bounding box center [48, 88] width 55 height 12
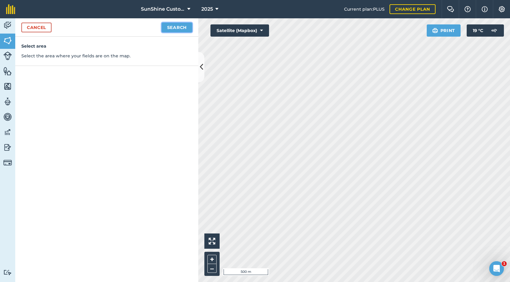
click at [175, 30] on button "Search" at bounding box center [177, 28] width 30 height 10
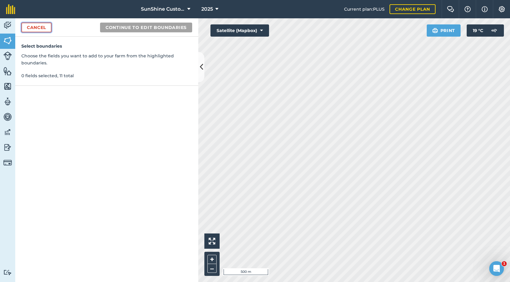
click at [33, 24] on link "Cancel" at bounding box center [36, 28] width 30 height 10
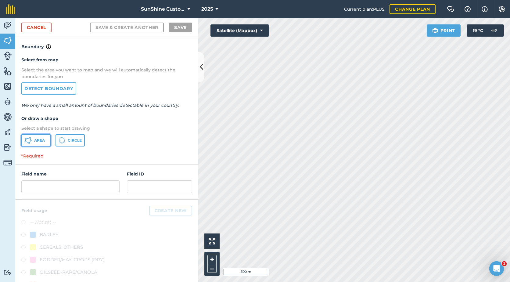
click at [46, 140] on button "Area" at bounding box center [35, 140] width 29 height 12
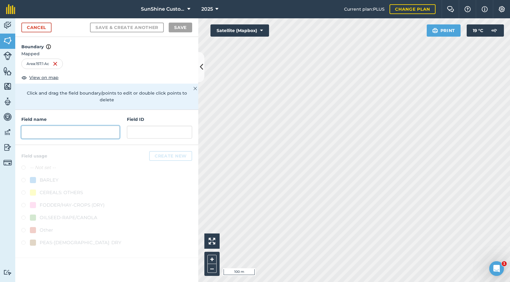
click at [48, 126] on input "text" at bounding box center [70, 132] width 98 height 13
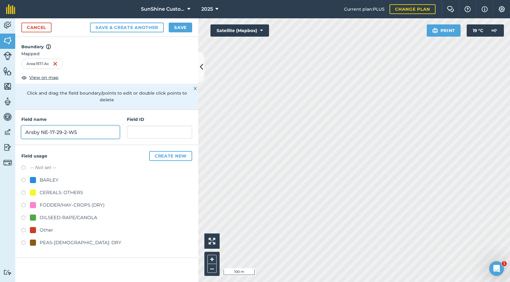
type input "Arsby NE-17-29-2-W5"
click at [176, 28] on button "Save" at bounding box center [180, 28] width 23 height 10
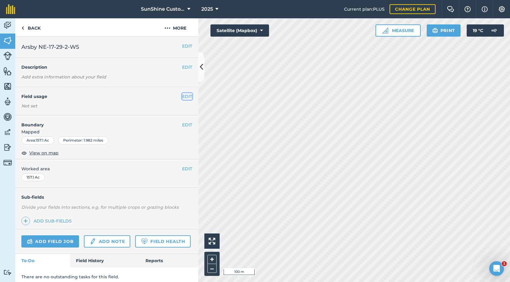
click at [182, 97] on button "EDIT" at bounding box center [187, 96] width 10 height 7
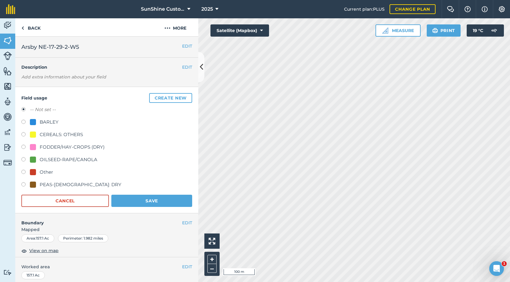
click at [37, 146] on div "FODDER/HAY-CROPS (DRY)" at bounding box center [67, 146] width 75 height 7
radio input "true"
radio input "false"
click at [131, 202] on button "Save" at bounding box center [151, 200] width 81 height 12
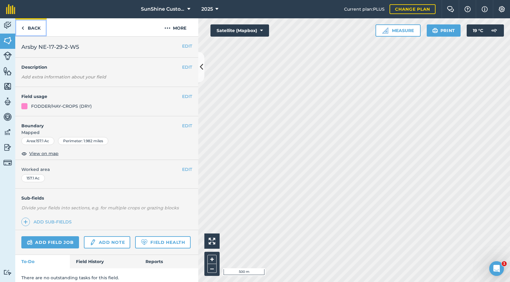
click at [29, 27] on link "Back" at bounding box center [30, 27] width 31 height 18
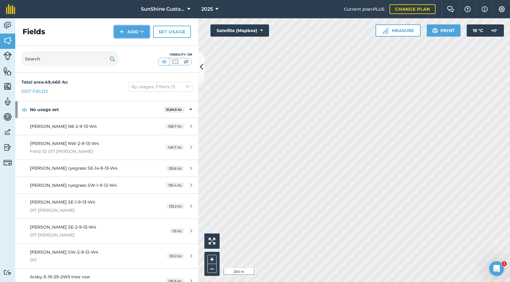
click at [139, 32] on button "Add" at bounding box center [131, 32] width 35 height 12
click at [127, 47] on link "Draw" at bounding box center [132, 45] width 34 height 13
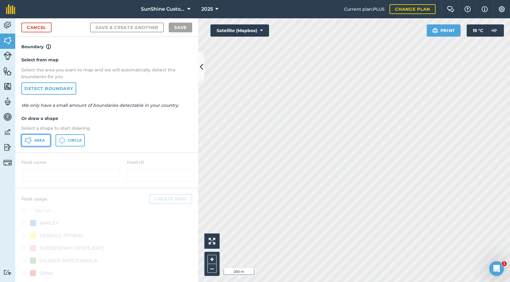
click at [34, 140] on button "Area" at bounding box center [35, 140] width 29 height 12
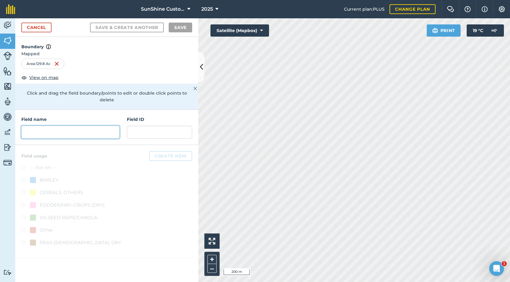
click at [66, 126] on input "text" at bounding box center [70, 132] width 98 height 13
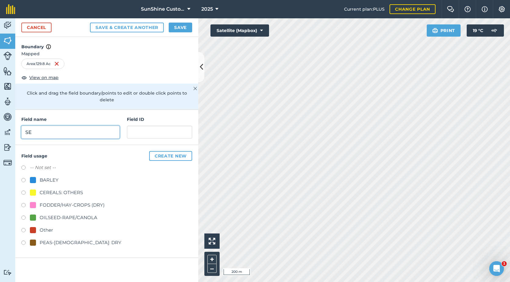
type input "S"
click at [69, 127] on input "Arsby SE-" at bounding box center [70, 132] width 98 height 13
type input "Arsby SE-17-29-2-W4"
click at [58, 201] on div "FODDER/HAY-CROPS (DRY)" at bounding box center [72, 204] width 65 height 7
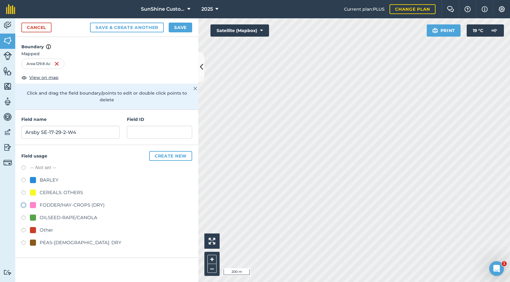
radio input "true"
click at [181, 30] on button "Save" at bounding box center [180, 28] width 23 height 10
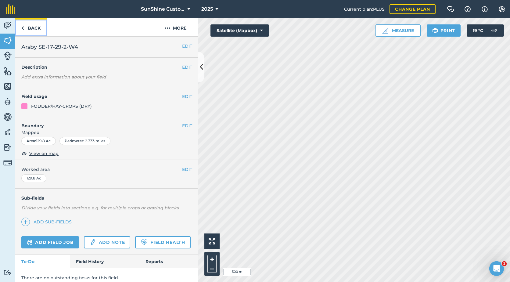
click at [28, 29] on link "Back" at bounding box center [30, 27] width 31 height 18
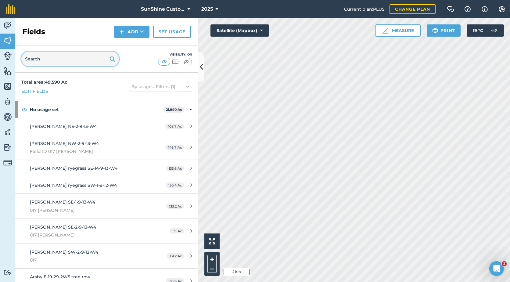
click at [68, 56] on input "text" at bounding box center [70, 58] width 98 height 15
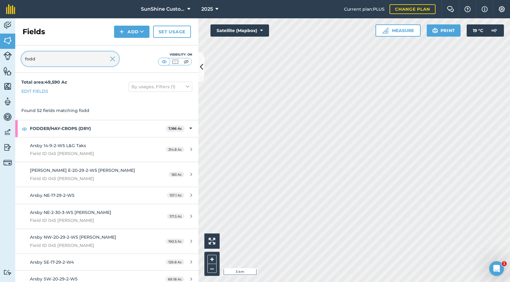
type input "fodd"
click at [114, 59] on img at bounding box center [112, 58] width 5 height 7
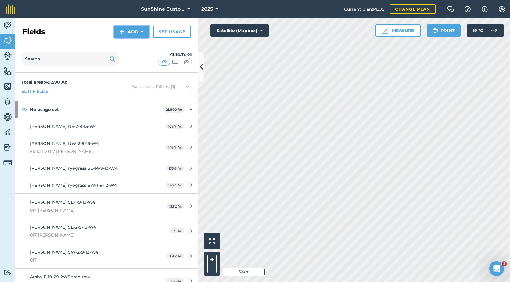
click at [138, 32] on button "Add" at bounding box center [131, 32] width 35 height 12
click at [126, 47] on link "Draw" at bounding box center [132, 45] width 34 height 13
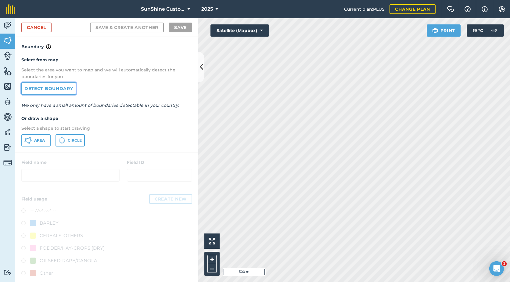
click at [48, 88] on link "Detect boundary" at bounding box center [48, 88] width 55 height 12
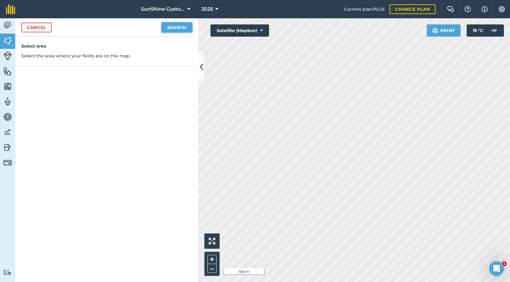
click at [189, 27] on button "Search" at bounding box center [177, 28] width 30 height 10
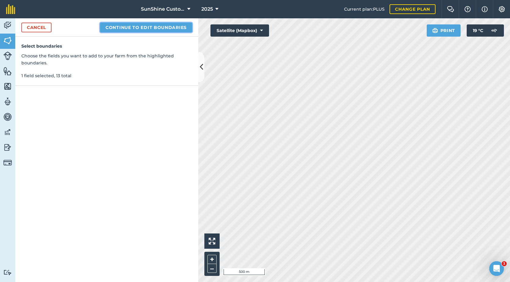
click at [165, 28] on button "Continue to edit boundaries" at bounding box center [146, 28] width 92 height 10
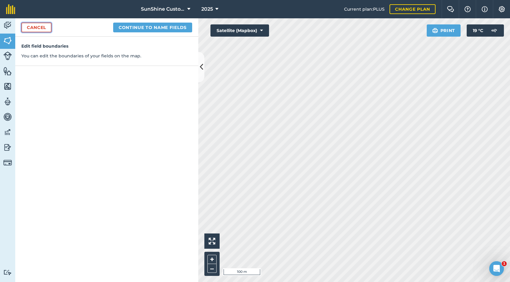
click at [33, 29] on link "Cancel" at bounding box center [36, 28] width 30 height 10
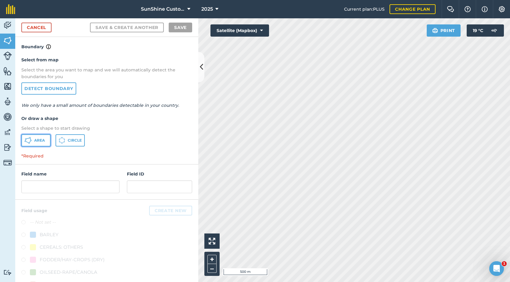
click at [38, 140] on span "Area" at bounding box center [39, 140] width 11 height 5
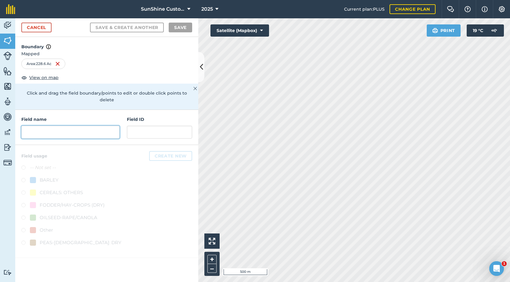
click at [39, 128] on input "text" at bounding box center [70, 132] width 98 height 13
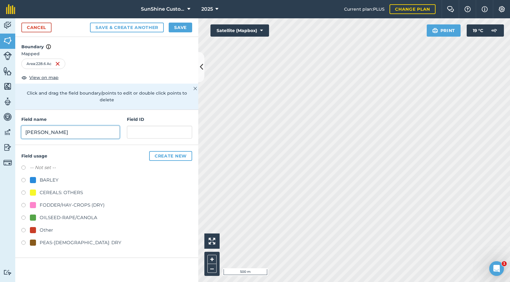
type input "[PERSON_NAME]"
click at [22, 190] on label at bounding box center [25, 193] width 9 height 6
click at [146, 27] on button "Save & Create Another" at bounding box center [127, 28] width 74 height 10
radio input "false"
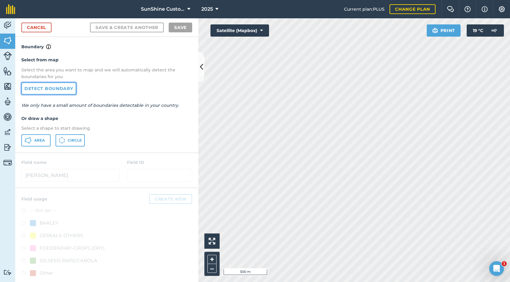
click at [60, 84] on link "Detect boundary" at bounding box center [48, 88] width 55 height 12
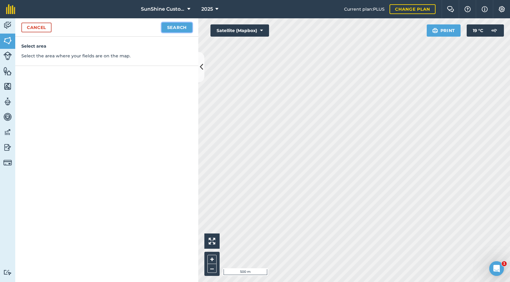
click at [189, 26] on button "Search" at bounding box center [177, 28] width 30 height 10
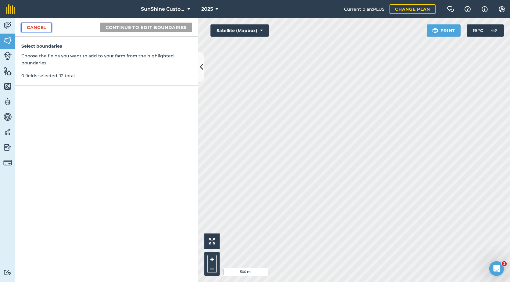
click at [48, 29] on link "Cancel" at bounding box center [36, 28] width 30 height 10
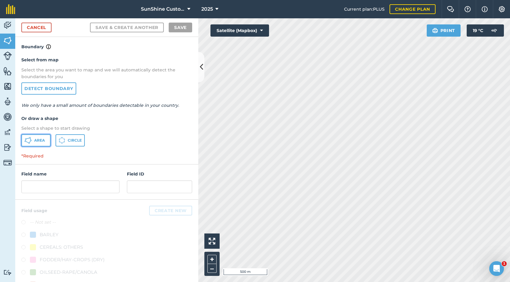
click at [44, 138] on span "Area" at bounding box center [39, 140] width 11 height 5
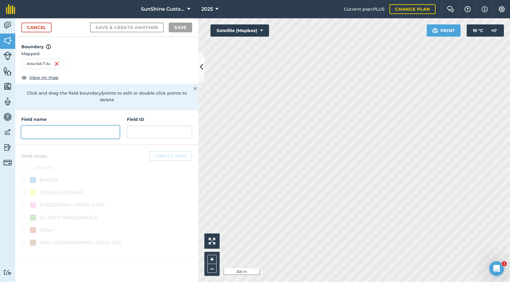
click at [52, 126] on input "text" at bounding box center [70, 132] width 98 height 13
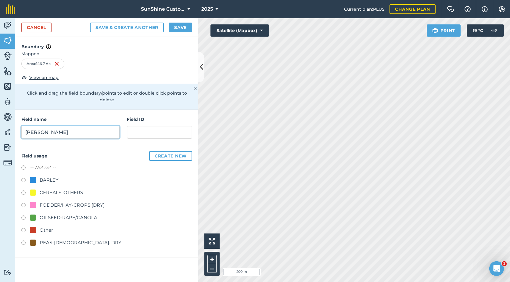
type input "[PERSON_NAME]"
click at [23, 190] on label at bounding box center [25, 193] width 9 height 6
click at [117, 28] on button "Save & Create Another" at bounding box center [127, 28] width 74 height 10
radio input "false"
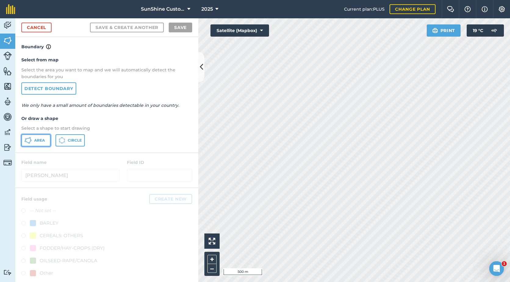
drag, startPoint x: 41, startPoint y: 141, endPoint x: 43, endPoint y: 138, distance: 4.3
click at [41, 141] on span "Area" at bounding box center [39, 140] width 11 height 5
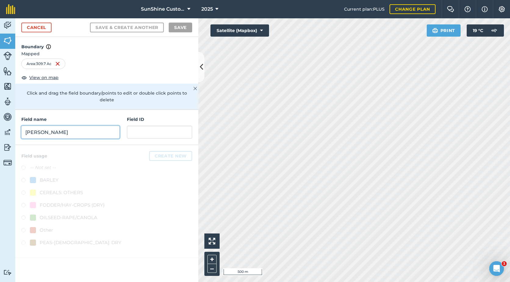
click at [65, 126] on input "[PERSON_NAME]" at bounding box center [70, 132] width 98 height 13
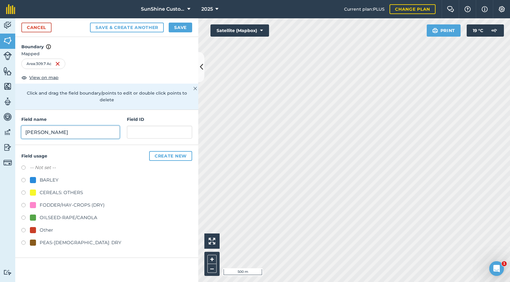
type input "[PERSON_NAME]"
click at [58, 189] on div "CEREALS: OTHERS" at bounding box center [61, 192] width 43 height 7
radio input "true"
click at [179, 30] on button "Save" at bounding box center [180, 28] width 23 height 10
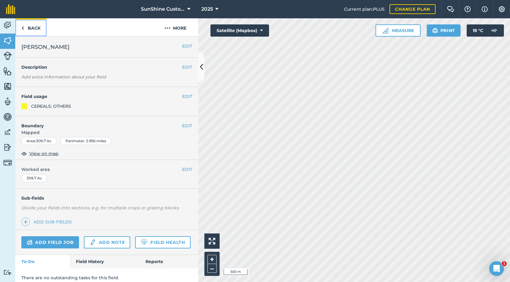
click at [36, 27] on link "Back" at bounding box center [30, 27] width 31 height 18
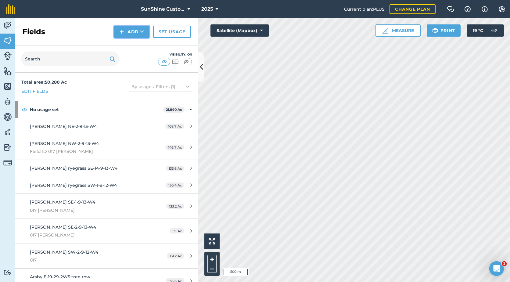
click at [126, 33] on button "Add" at bounding box center [131, 32] width 35 height 12
click at [129, 44] on link "Draw" at bounding box center [132, 45] width 34 height 13
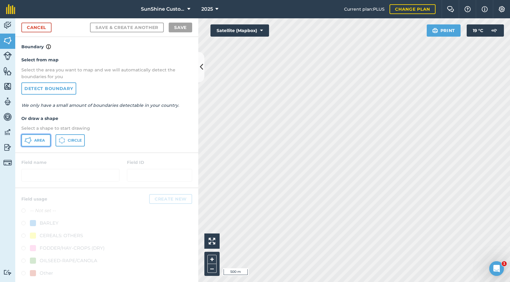
click at [32, 140] on button "Area" at bounding box center [35, 140] width 29 height 12
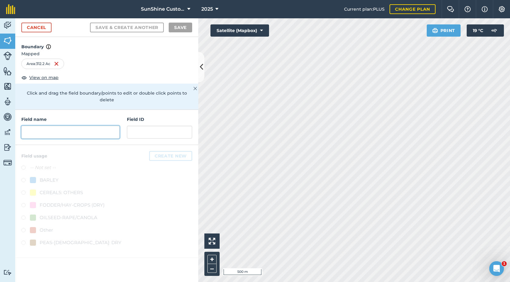
click at [91, 127] on input "text" at bounding box center [70, 132] width 98 height 13
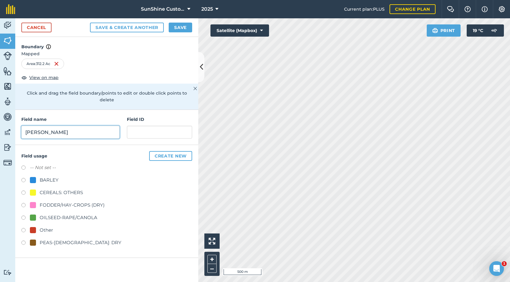
type input "[PERSON_NAME]"
click at [176, 27] on button "Save" at bounding box center [180, 28] width 23 height 10
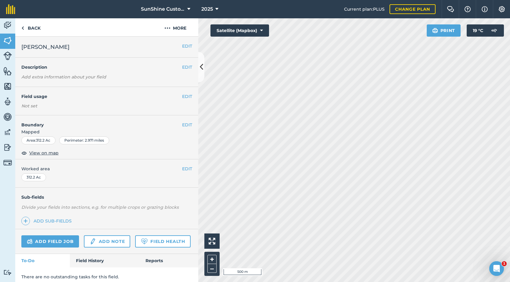
click at [27, 186] on div "EDIT Worked area 312.2 Ac" at bounding box center [106, 173] width 183 height 28
click at [182, 97] on button "EDIT" at bounding box center [187, 96] width 10 height 7
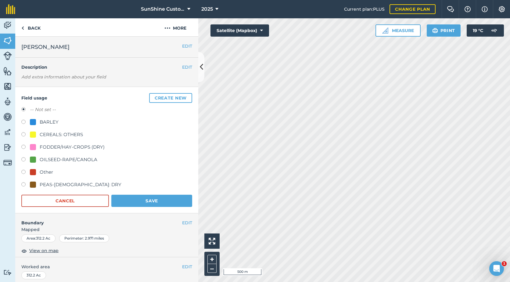
click at [22, 133] on label at bounding box center [25, 135] width 9 height 6
radio input "true"
radio input "false"
click at [137, 198] on button "Save" at bounding box center [151, 200] width 81 height 12
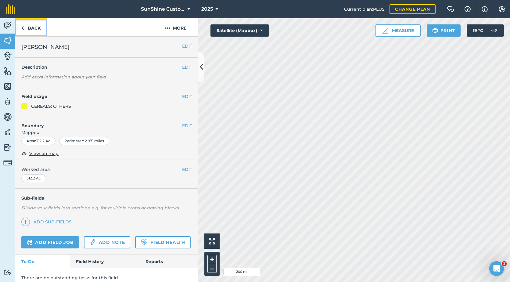
click at [31, 31] on link "Back" at bounding box center [30, 27] width 31 height 18
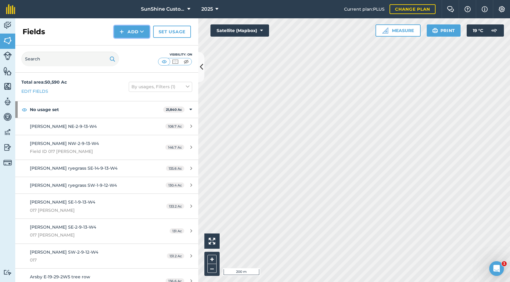
click at [138, 34] on button "Add" at bounding box center [131, 32] width 35 height 12
click at [138, 43] on link "Draw" at bounding box center [132, 45] width 34 height 13
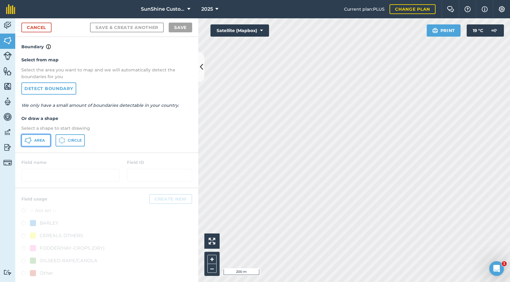
click at [32, 141] on button "Area" at bounding box center [35, 140] width 29 height 12
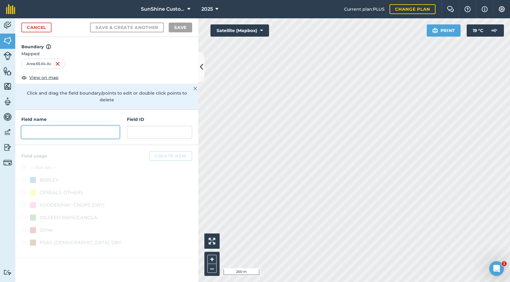
click at [55, 128] on input "text" at bounding box center [70, 132] width 98 height 13
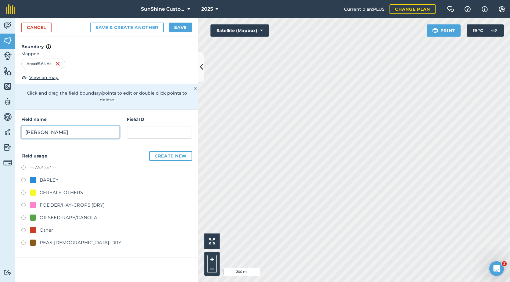
type input "[PERSON_NAME]"
click at [59, 189] on div "CEREALS: OTHERS" at bounding box center [61, 192] width 43 height 7
click at [139, 25] on button "Save & Create Another" at bounding box center [127, 28] width 74 height 10
radio input "false"
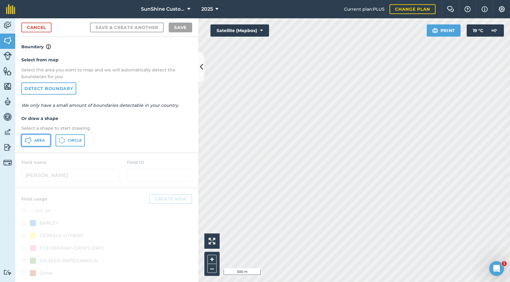
drag, startPoint x: 39, startPoint y: 139, endPoint x: 72, endPoint y: 129, distance: 34.8
click at [39, 139] on span "Area" at bounding box center [39, 140] width 11 height 5
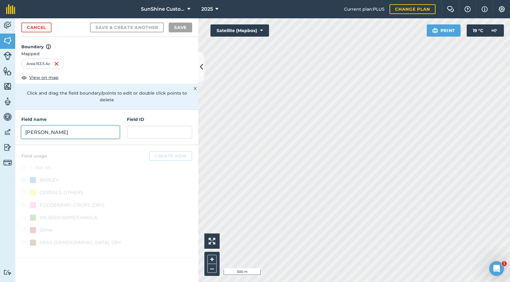
click at [76, 126] on input "[PERSON_NAME]" at bounding box center [70, 132] width 98 height 13
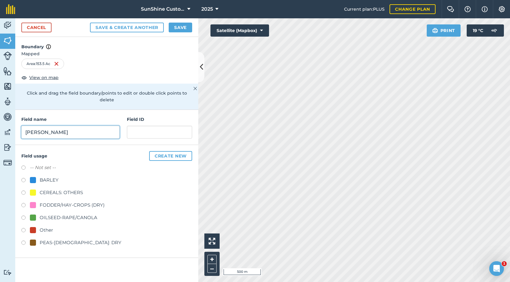
type input "[PERSON_NAME]"
click at [27, 190] on label at bounding box center [25, 193] width 9 height 6
radio input "true"
click at [175, 28] on button "Save" at bounding box center [180, 28] width 23 height 10
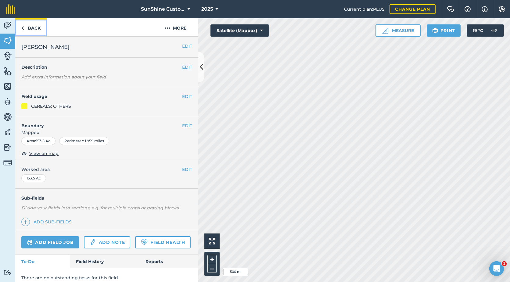
click at [27, 27] on link "Back" at bounding box center [30, 27] width 31 height 18
click at [182, 68] on button "EDIT" at bounding box center [187, 67] width 10 height 7
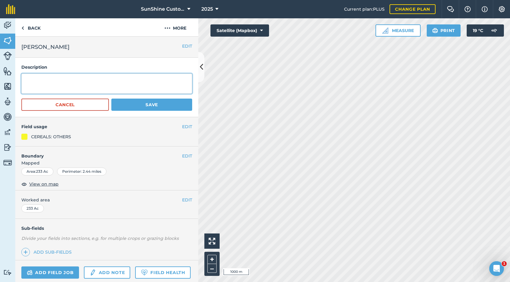
click at [50, 85] on textarea at bounding box center [106, 83] width 171 height 20
click at [36, 81] on textarea "537 [PERSON_NAME]" at bounding box center [106, 83] width 171 height 20
type textarea "537 4x4 [PERSON_NAME]"
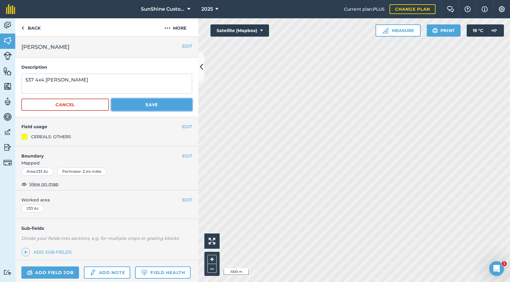
click at [169, 108] on button "Save" at bounding box center [151, 104] width 81 height 12
